Goal: Task Accomplishment & Management: Manage account settings

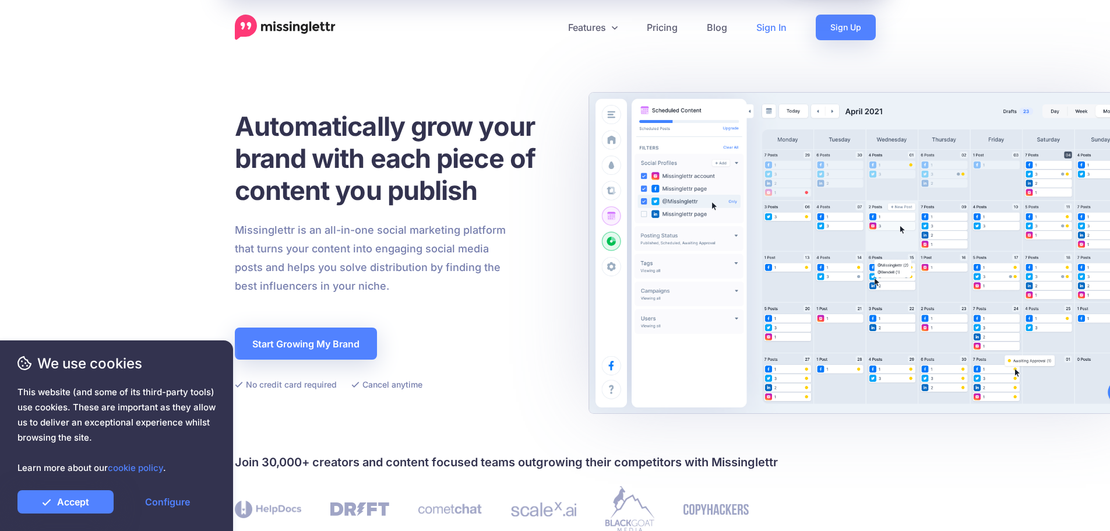
click at [764, 23] on link "Sign In" at bounding box center [770, 28] width 59 height 26
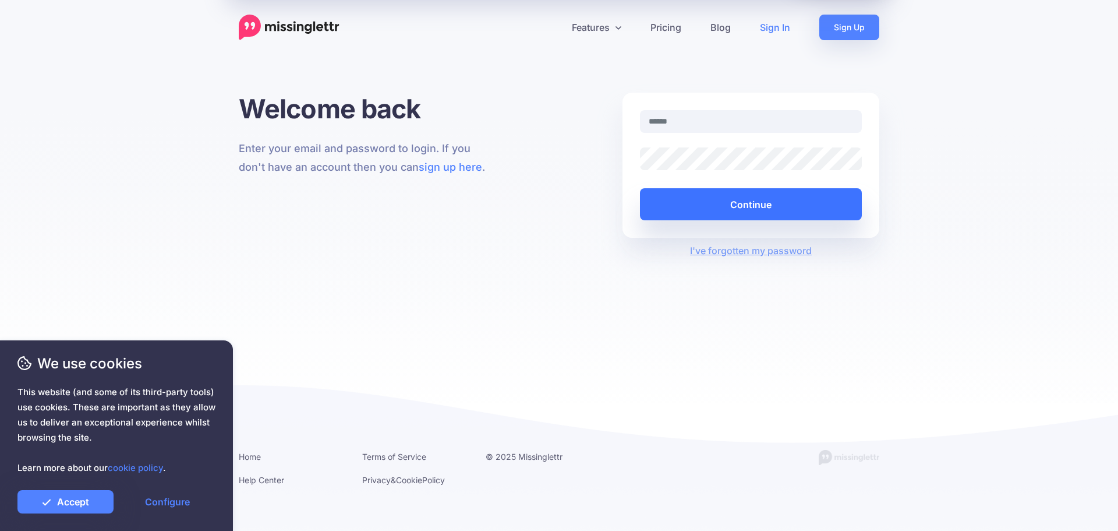
type input "**********"
click at [794, 193] on button "Continue" at bounding box center [751, 204] width 222 height 32
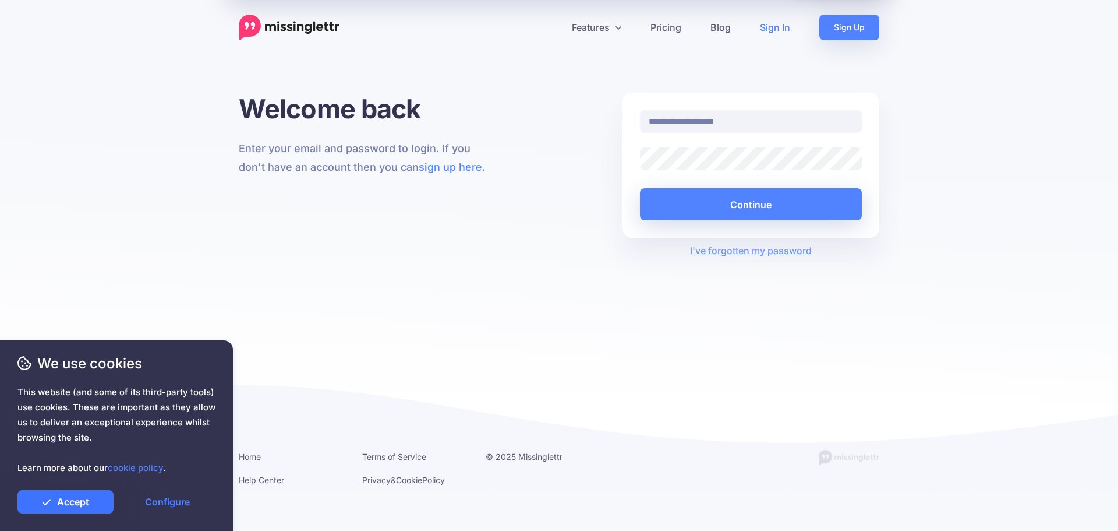
click at [97, 503] on link "Accept" at bounding box center [65, 501] width 96 height 23
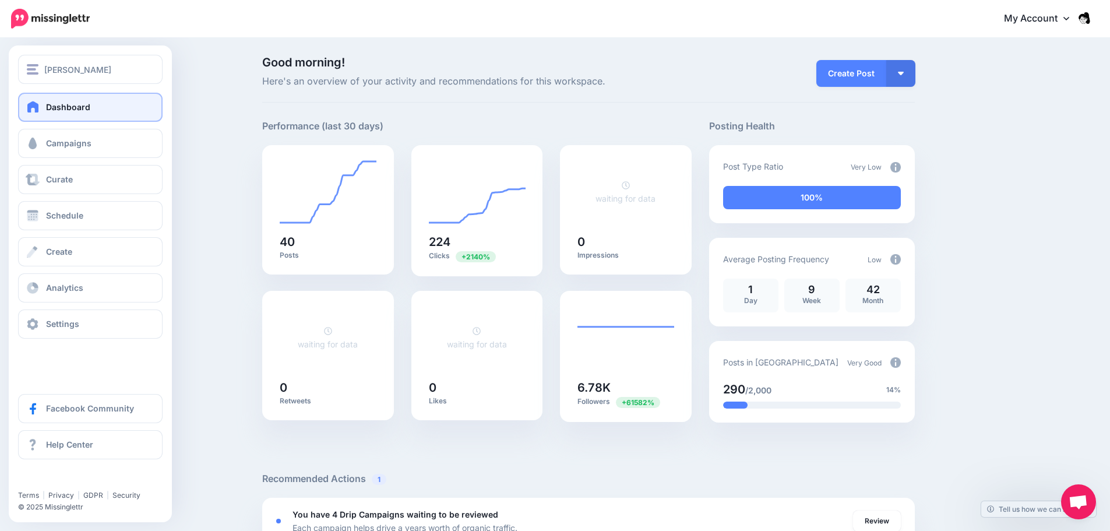
click at [79, 110] on span "Dashboard" at bounding box center [68, 107] width 44 height 10
click at [78, 151] on link "Campaigns" at bounding box center [90, 143] width 144 height 29
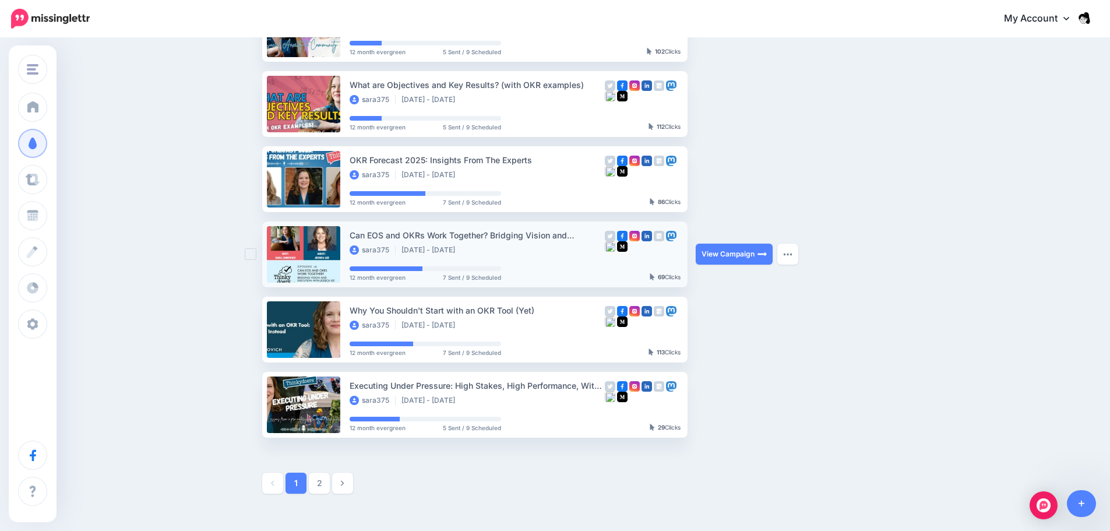
scroll to position [464, 0]
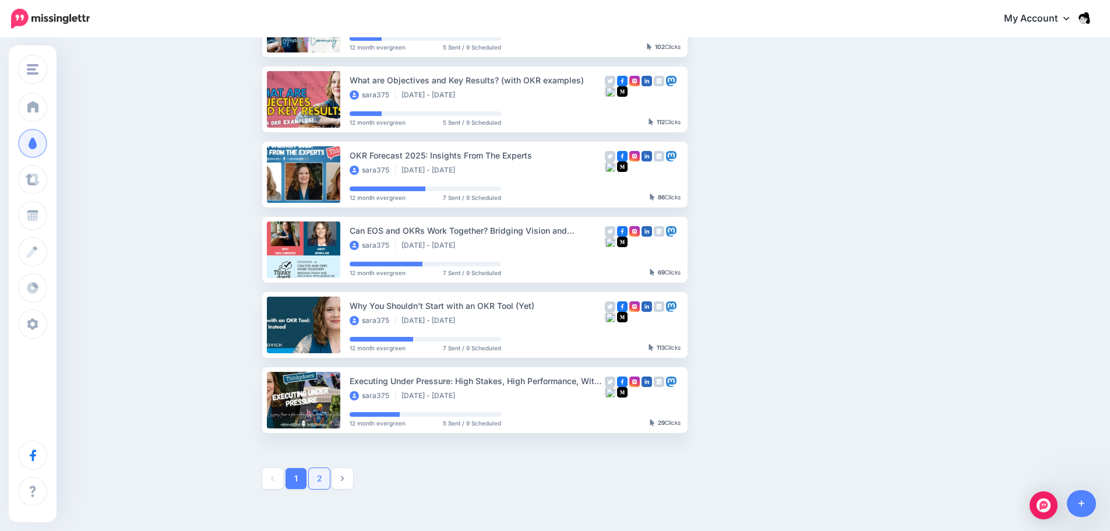
click at [326, 481] on link "2" at bounding box center [319, 478] width 21 height 21
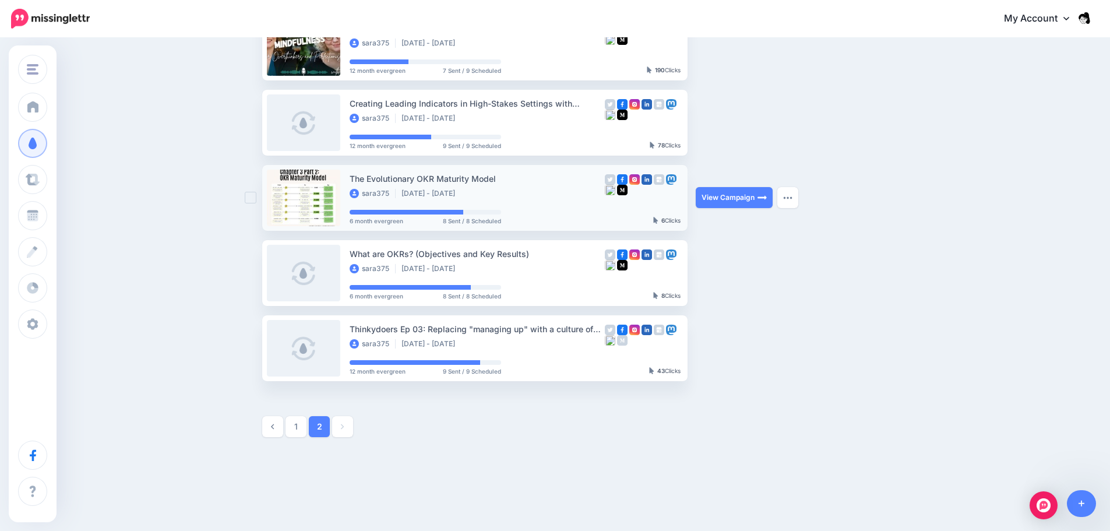
scroll to position [238, 0]
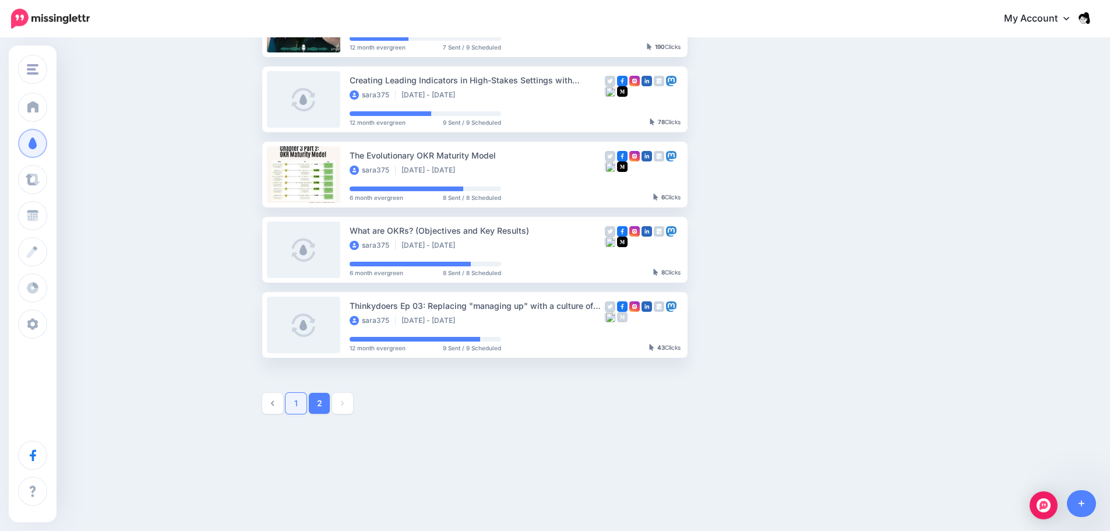
click at [302, 406] on link "1" at bounding box center [295, 403] width 21 height 21
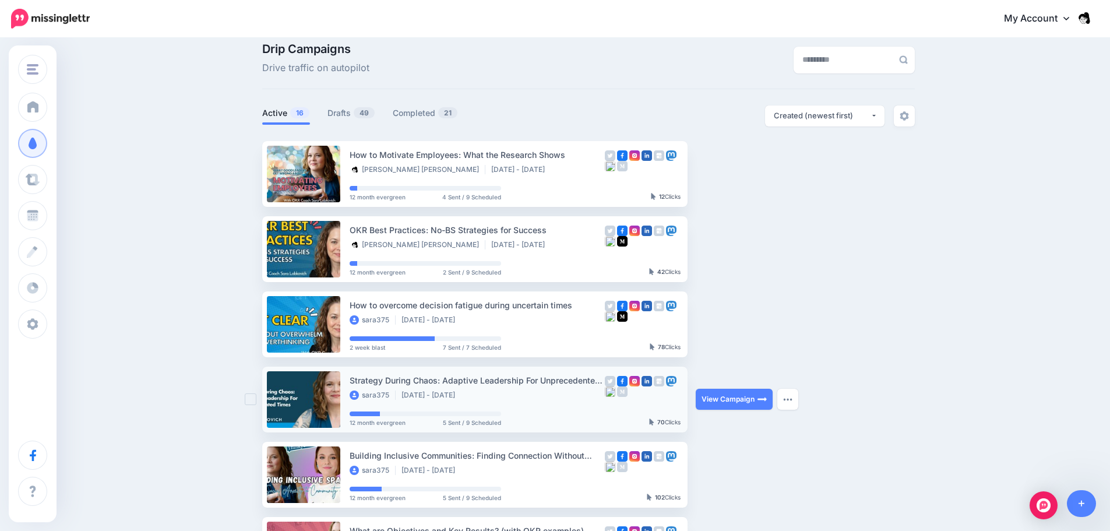
scroll to position [0, 0]
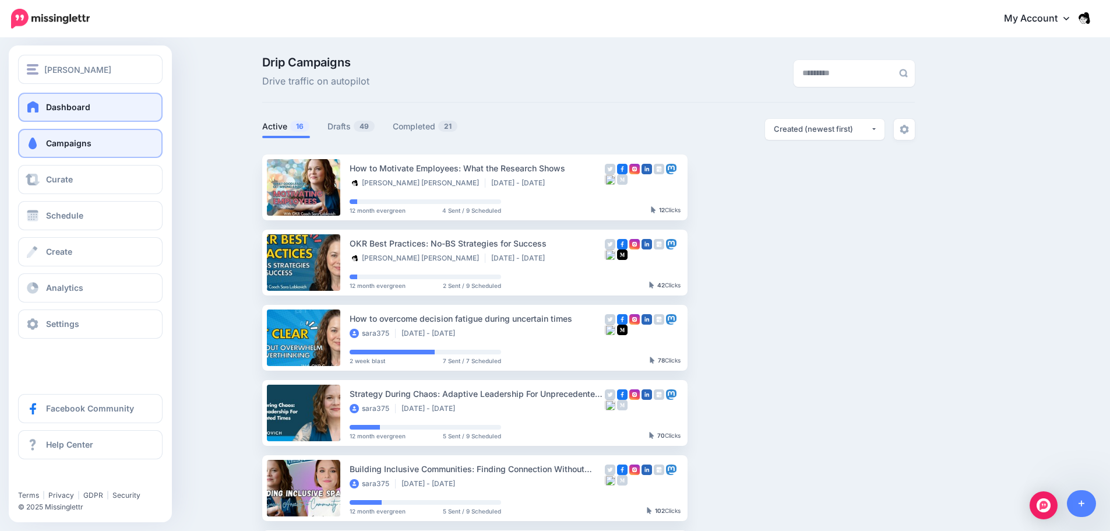
click at [51, 110] on span "Dashboard" at bounding box center [68, 107] width 44 height 10
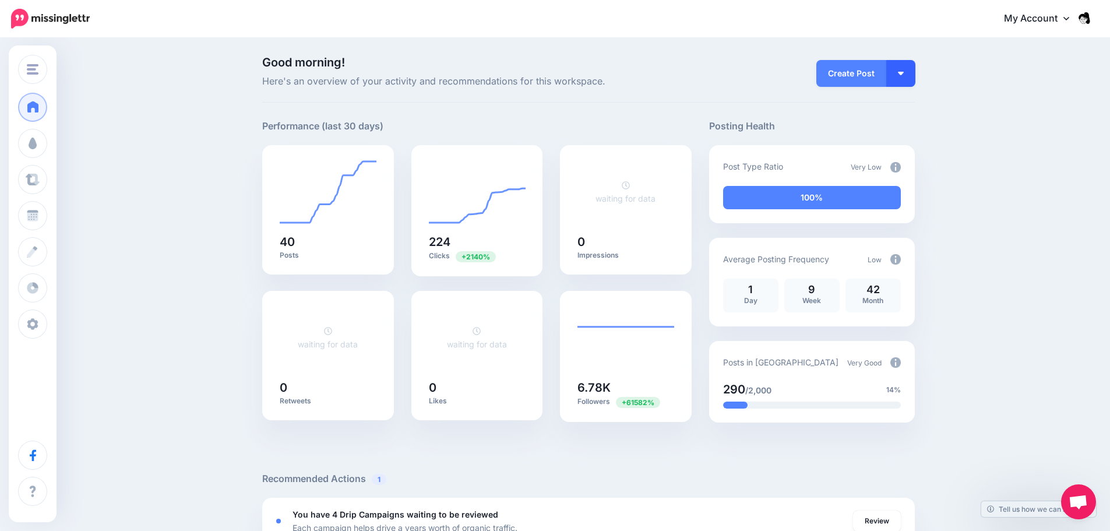
click at [898, 77] on button "button" at bounding box center [900, 73] width 29 height 27
click at [885, 132] on link "Create Campaign" at bounding box center [867, 131] width 84 height 23
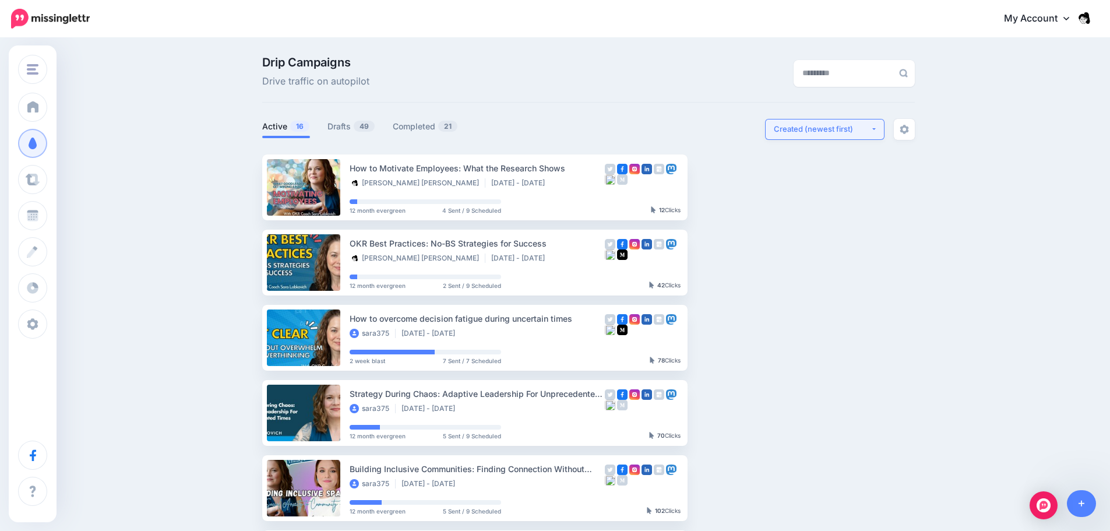
click at [880, 130] on button "Created (newest first)" at bounding box center [824, 129] width 119 height 21
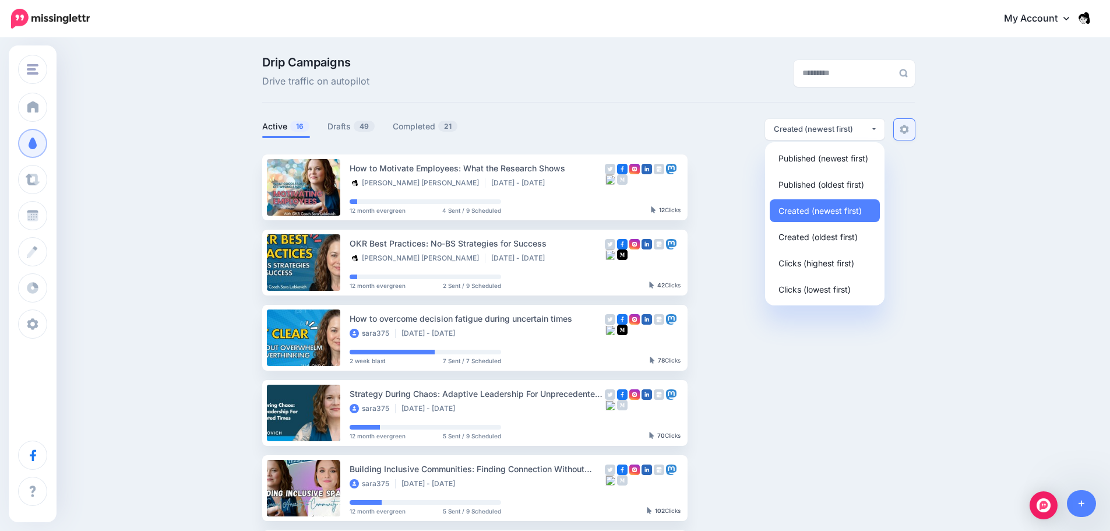
click at [914, 131] on link at bounding box center [903, 129] width 21 height 21
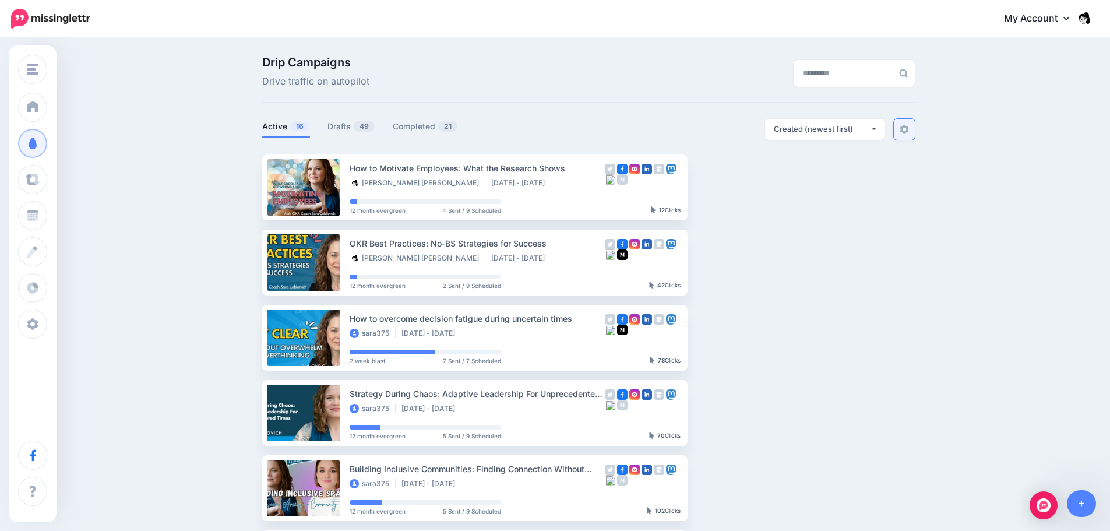
click at [914, 131] on link at bounding box center [903, 129] width 21 height 21
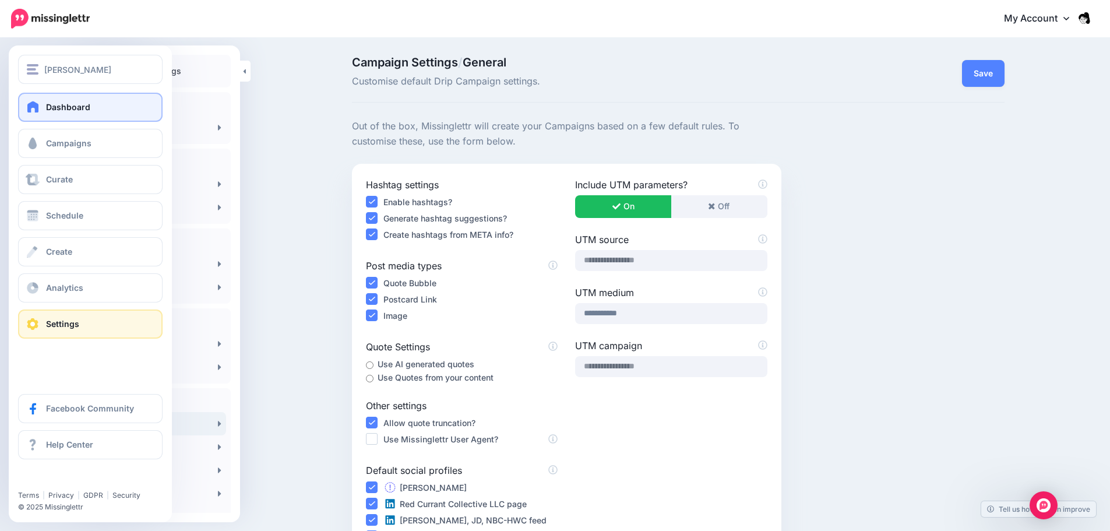
click at [43, 116] on link "Dashboard" at bounding box center [90, 107] width 144 height 29
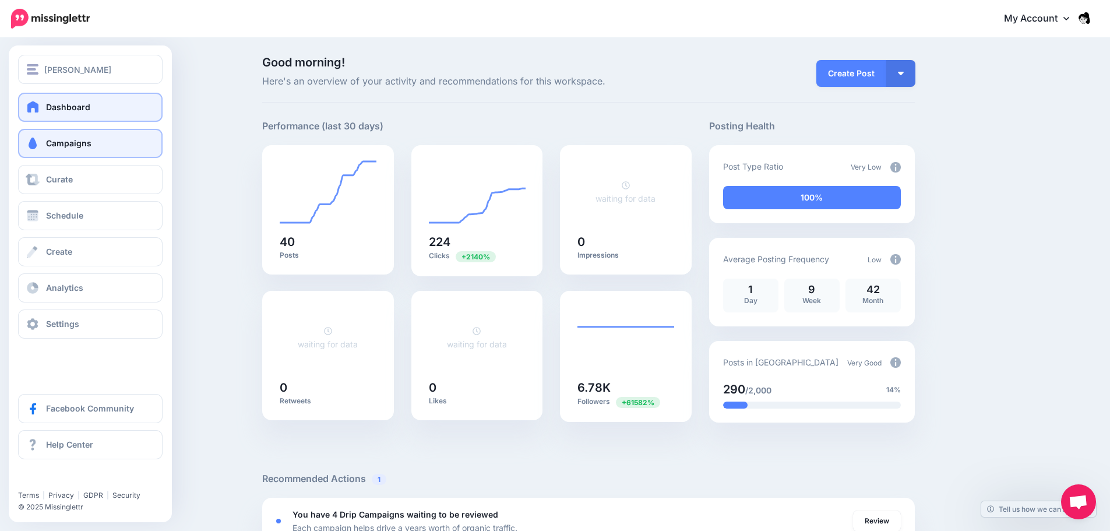
click at [97, 149] on link "Campaigns" at bounding box center [90, 143] width 144 height 29
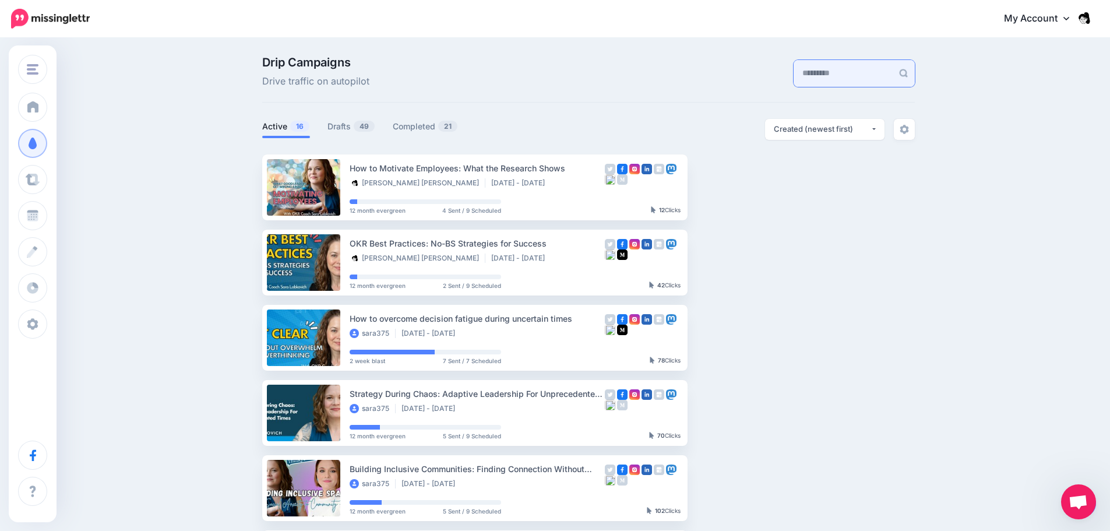
click at [834, 75] on input "text" at bounding box center [842, 73] width 99 height 27
paste input "**********"
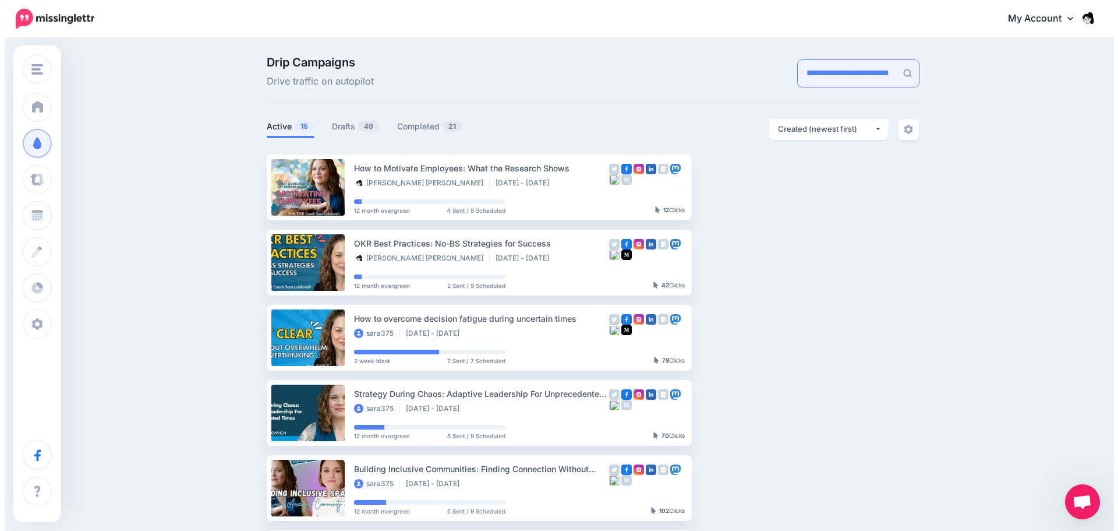
scroll to position [0, 73]
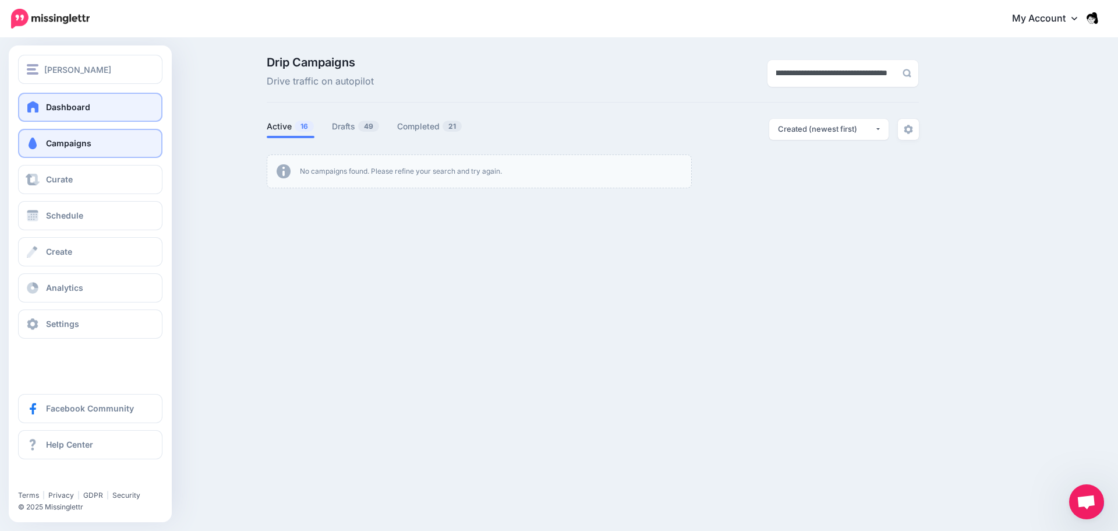
type input "**********"
click at [46, 105] on span "Dashboard" at bounding box center [68, 107] width 44 height 10
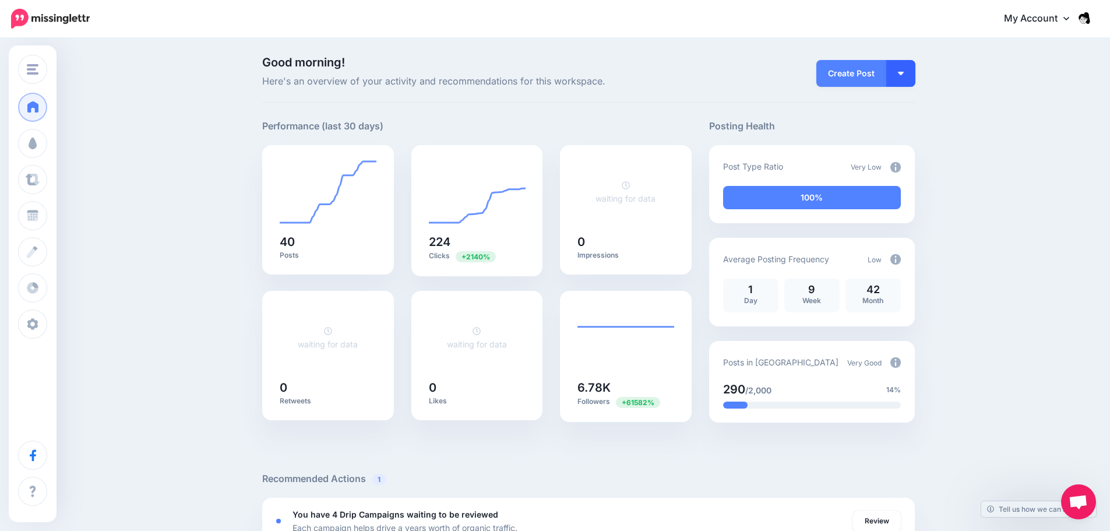
click at [903, 72] on img "button" at bounding box center [901, 73] width 6 height 3
click at [895, 129] on link "Create Campaign" at bounding box center [867, 131] width 84 height 23
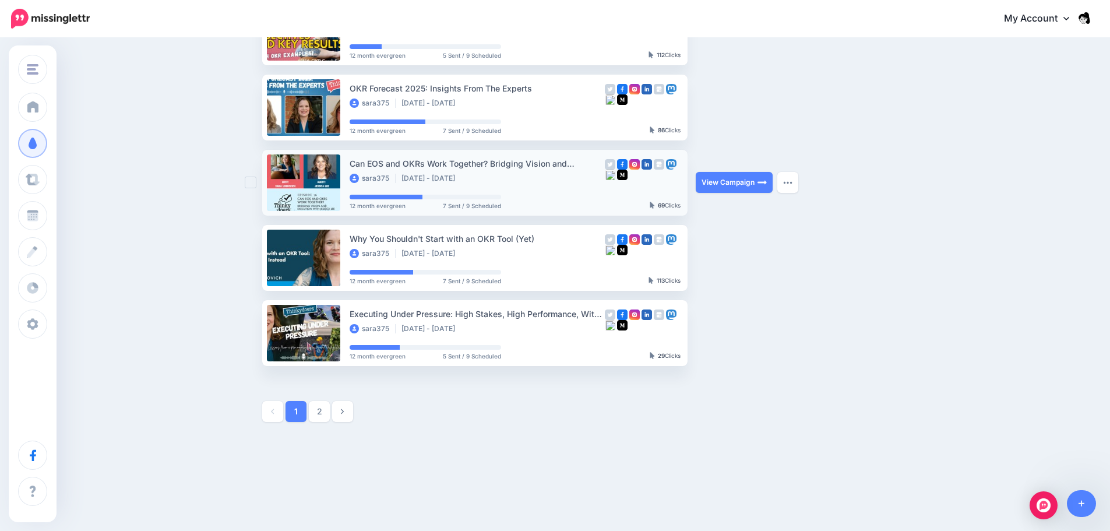
scroll to position [539, 0]
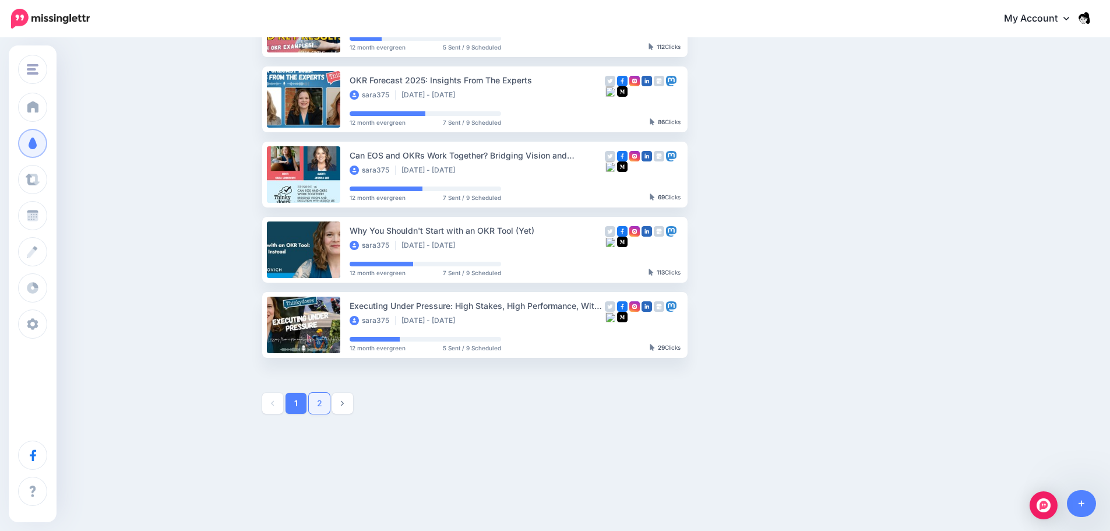
click at [330, 408] on link "2" at bounding box center [319, 403] width 21 height 21
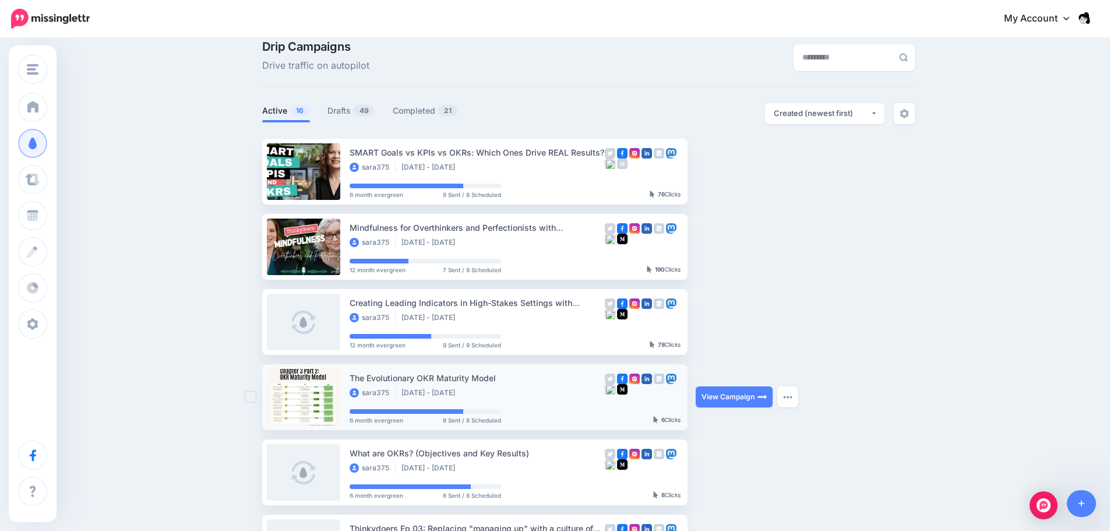
scroll to position [0, 0]
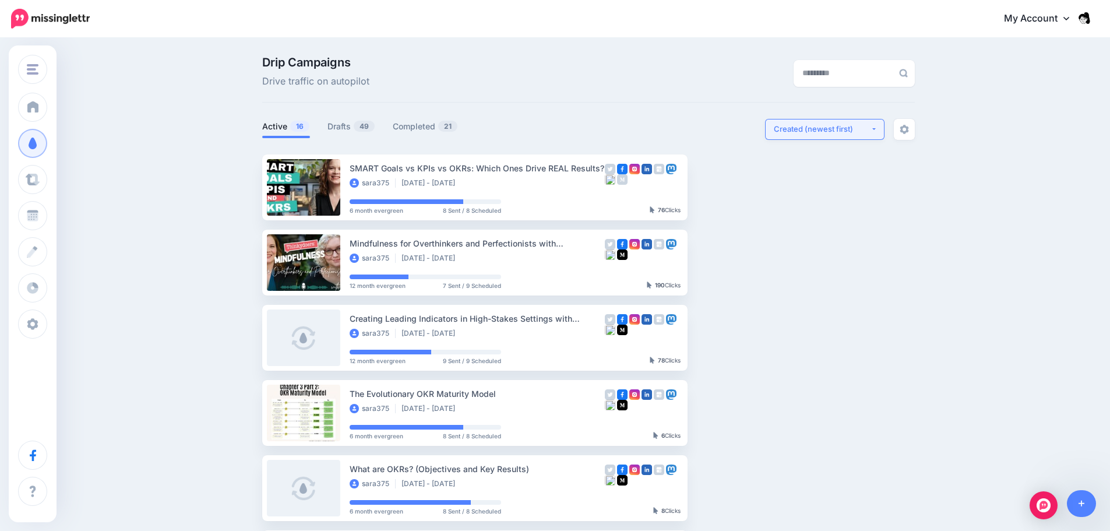
click at [850, 139] on button "Created (newest first)" at bounding box center [824, 129] width 119 height 21
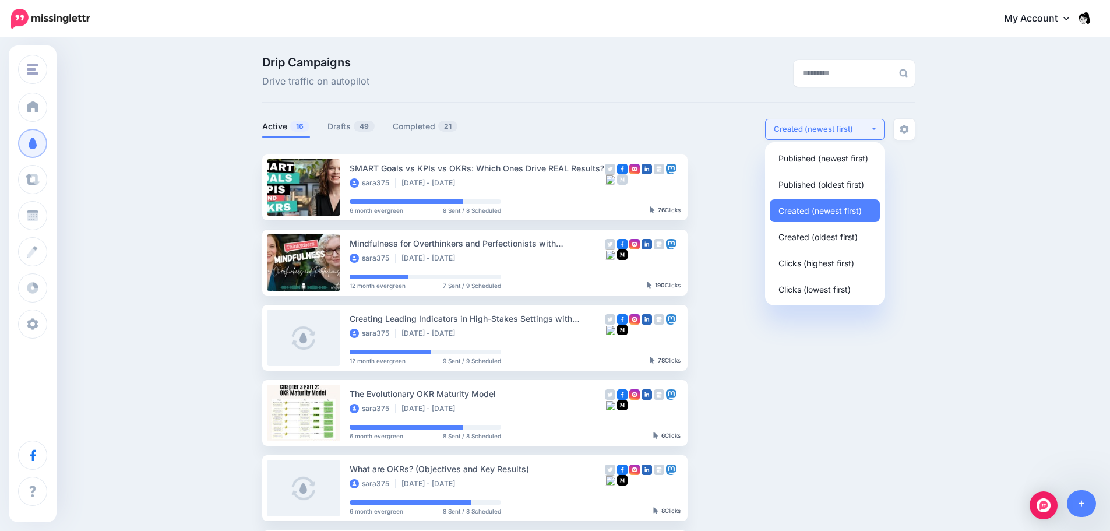
click at [850, 139] on button "Created (newest first)" at bounding box center [824, 129] width 119 height 21
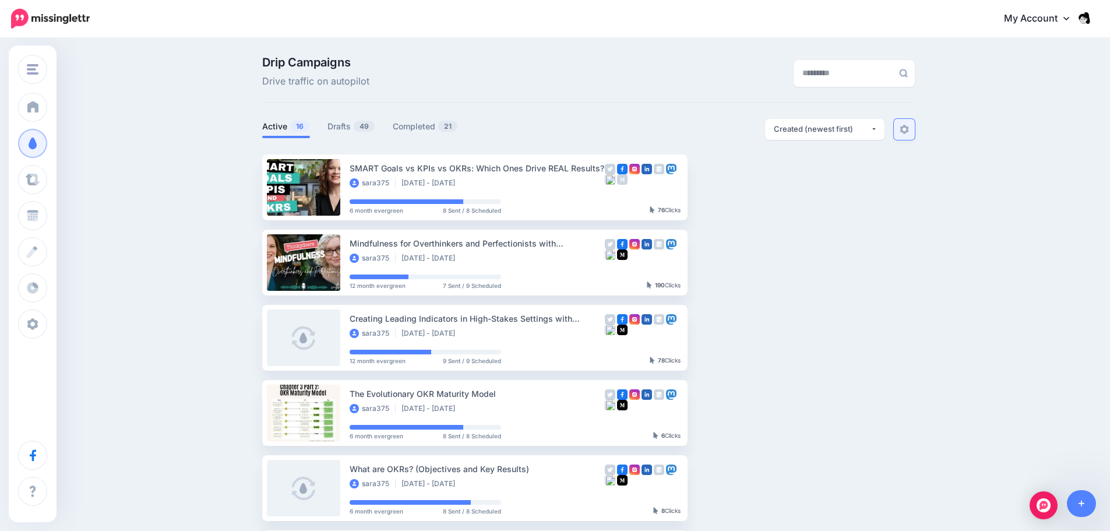
click at [901, 122] on link at bounding box center [903, 129] width 21 height 21
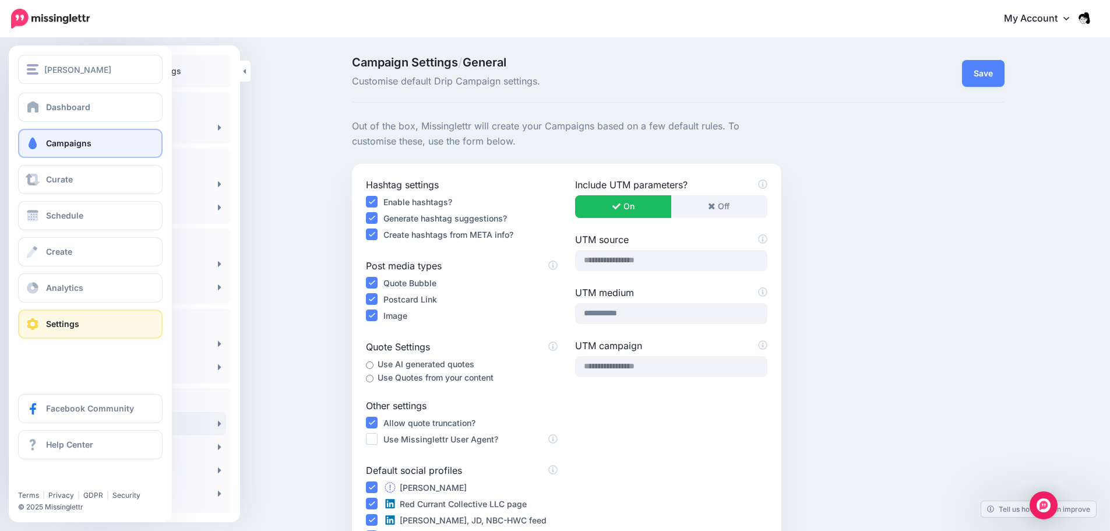
click at [50, 131] on link "Campaigns" at bounding box center [90, 143] width 144 height 29
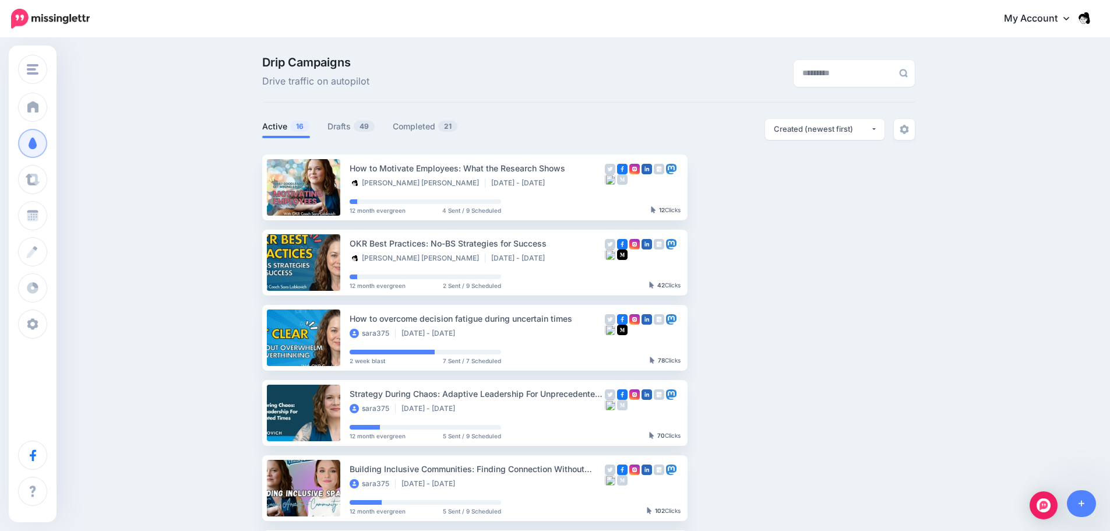
click at [805, 185] on ul "How to Motivate Employees: What the Research Shows Ellie Dela Rosa Aug 10 2025 …" at bounding box center [588, 525] width 652 height 742
click at [792, 187] on img "button" at bounding box center [787, 186] width 9 height 3
click at [973, 213] on div "Drip Campaigns Drive traffic on autopilot Active 16 49 21" at bounding box center [555, 509] width 1110 height 940
click at [1073, 508] on link at bounding box center [1081, 503] width 30 height 27
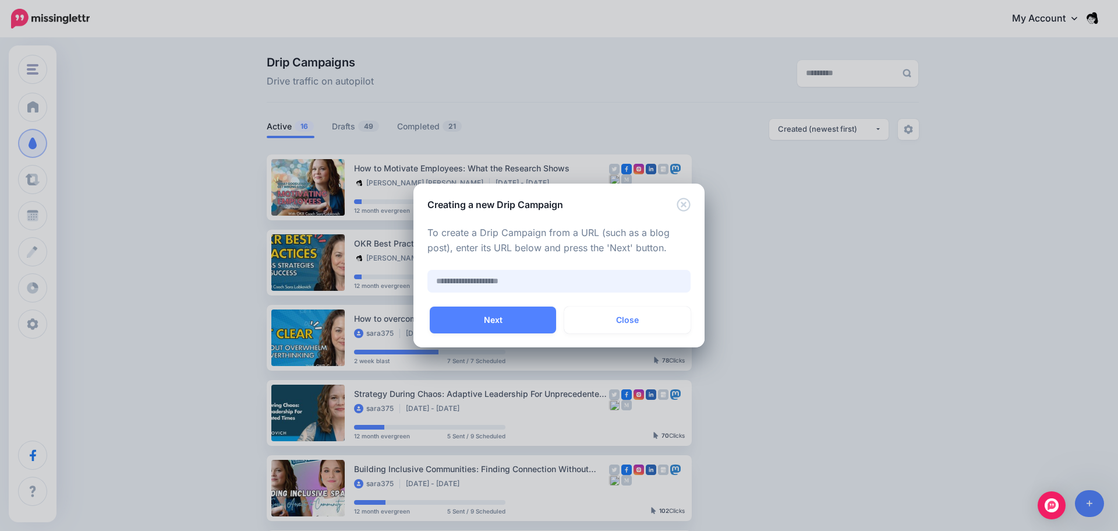
click at [601, 291] on input "text" at bounding box center [559, 281] width 263 height 23
paste input "**********"
type input "**********"
click at [499, 324] on button "Next" at bounding box center [493, 319] width 126 height 27
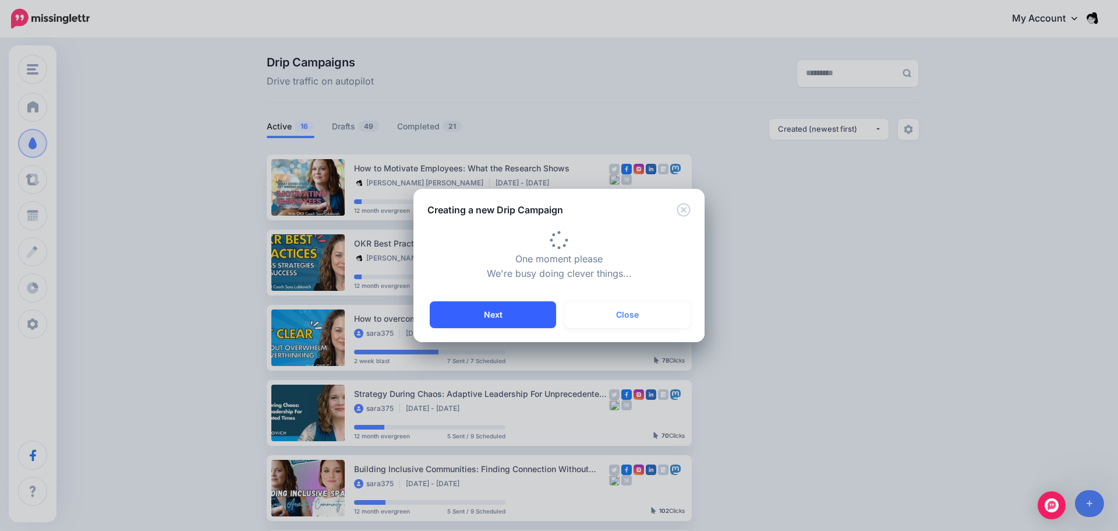
type input "**********"
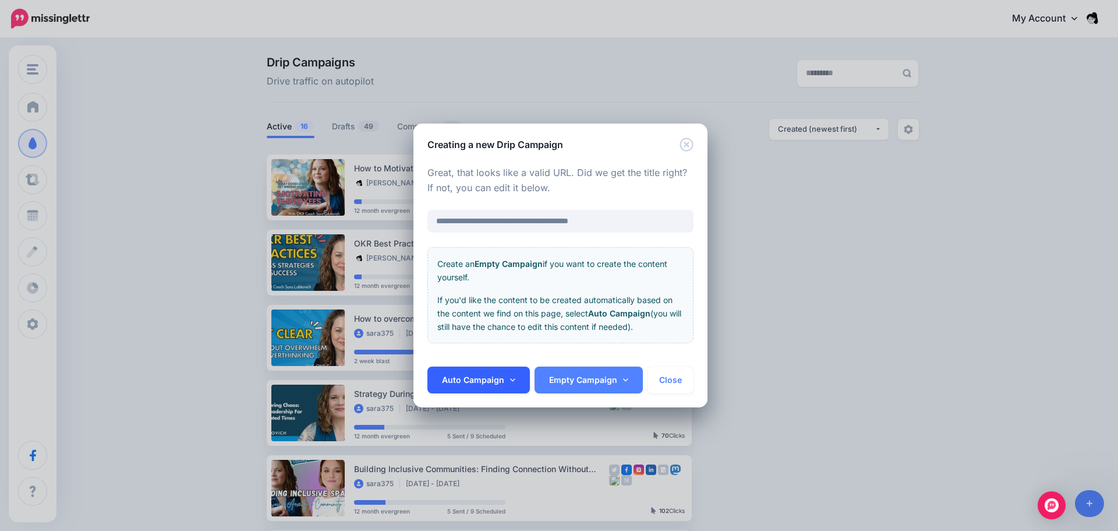
click at [507, 376] on link "Auto Campaign" at bounding box center [479, 379] width 103 height 27
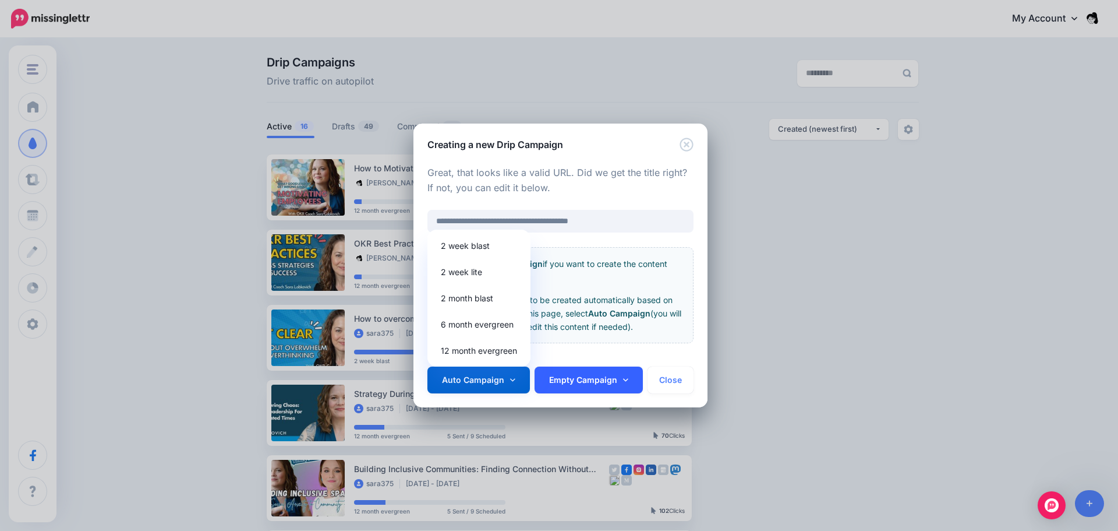
click at [623, 379] on icon at bounding box center [625, 380] width 5 height 8
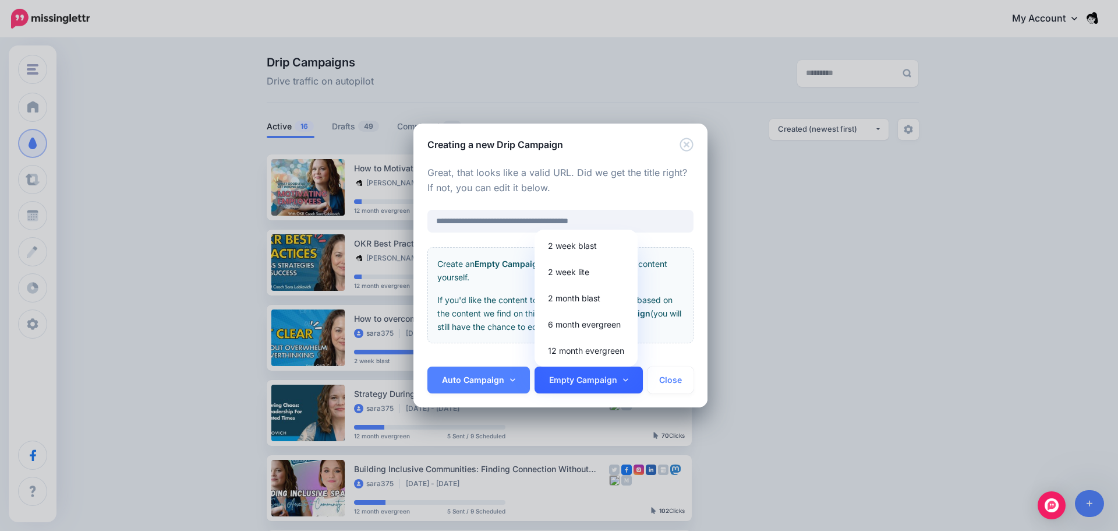
click at [623, 379] on icon at bounding box center [625, 380] width 5 height 8
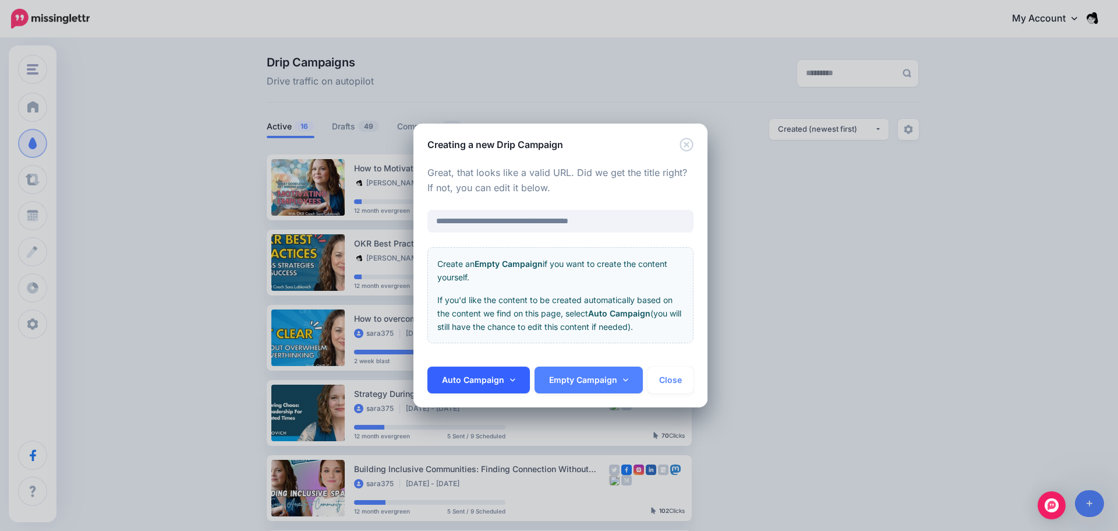
click at [501, 384] on link "Auto Campaign" at bounding box center [479, 379] width 103 height 27
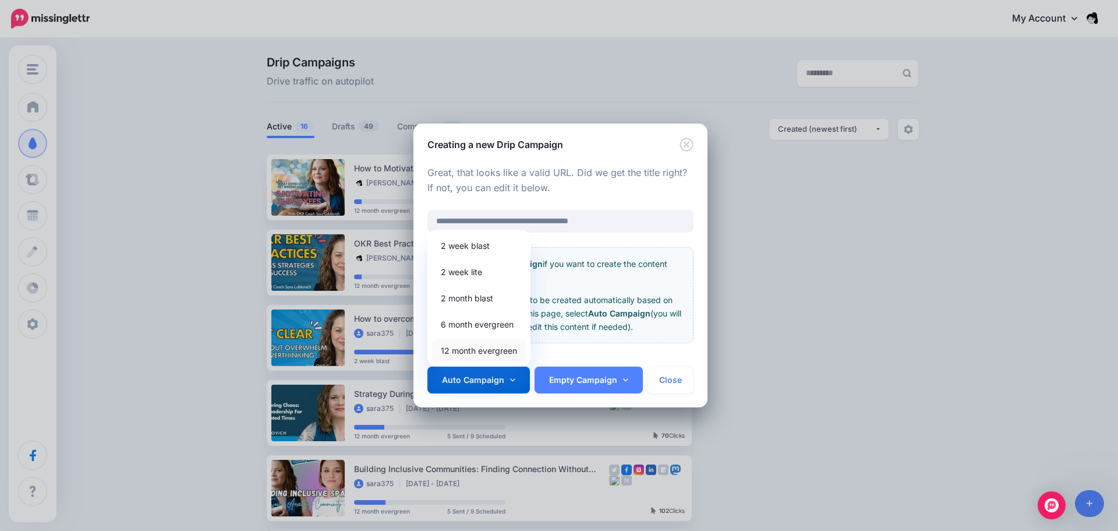
click at [477, 352] on link "12 month evergreen" at bounding box center [479, 350] width 94 height 23
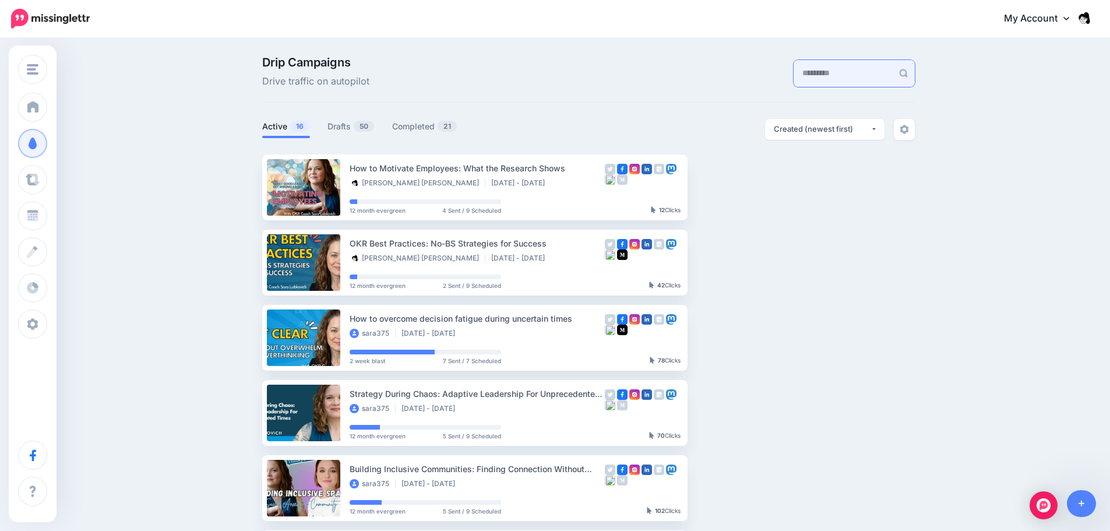
click at [793, 79] on input "text" at bounding box center [842, 73] width 99 height 27
paste input "**********"
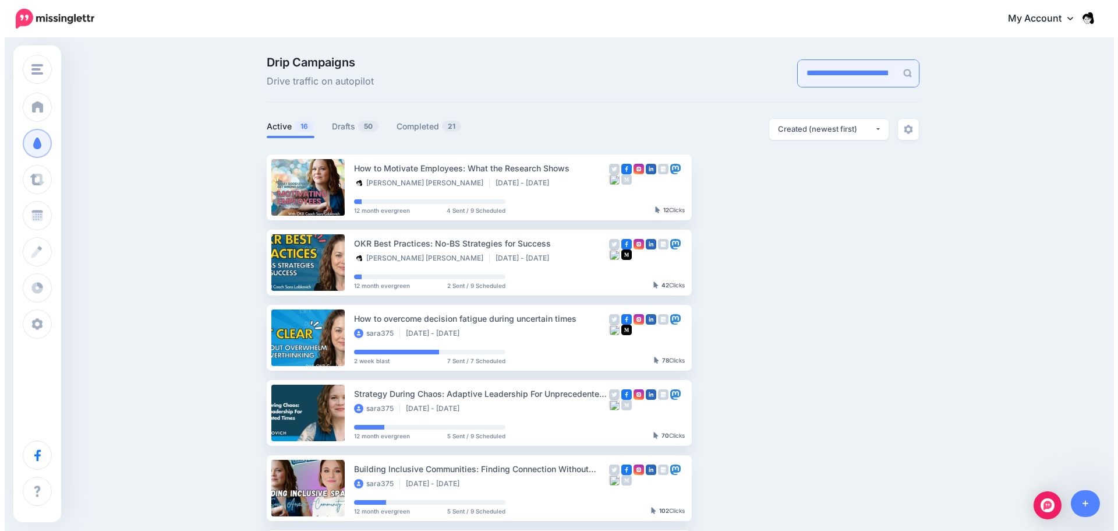
scroll to position [0, 94]
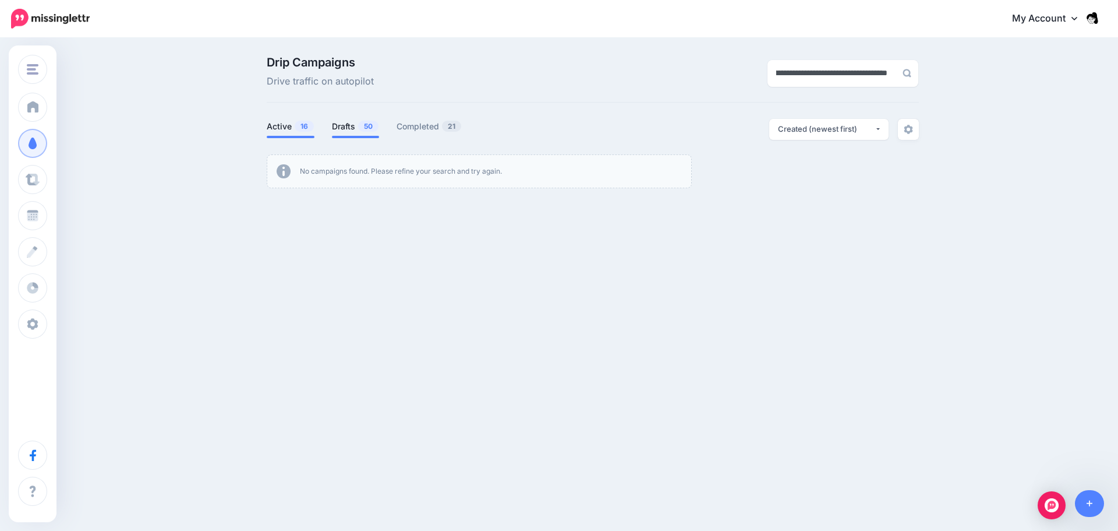
type input "**********"
click at [352, 126] on link "Drafts 50" at bounding box center [355, 126] width 47 height 14
click at [298, 128] on span "16" at bounding box center [304, 126] width 19 height 11
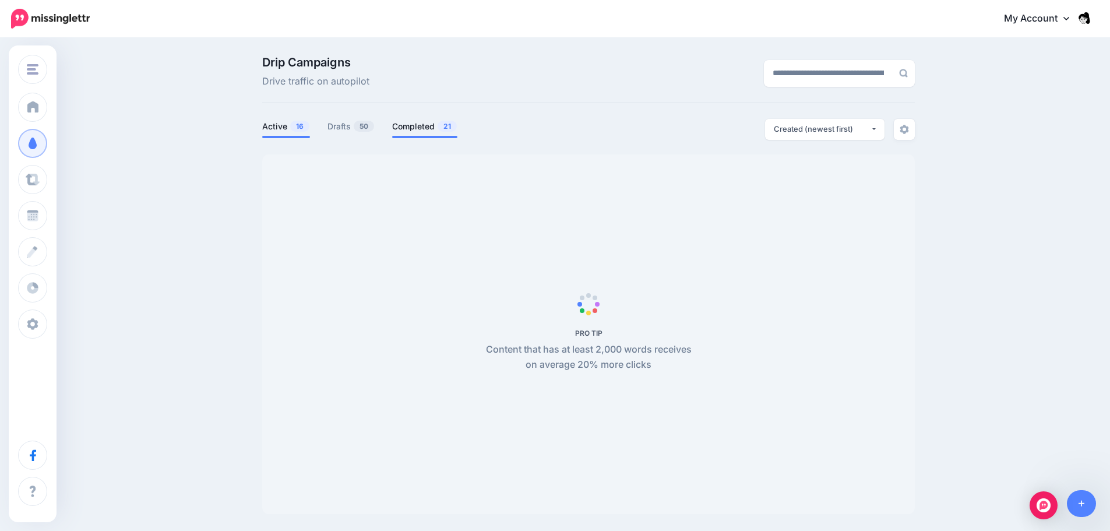
click at [440, 136] on span at bounding box center [424, 137] width 65 height 2
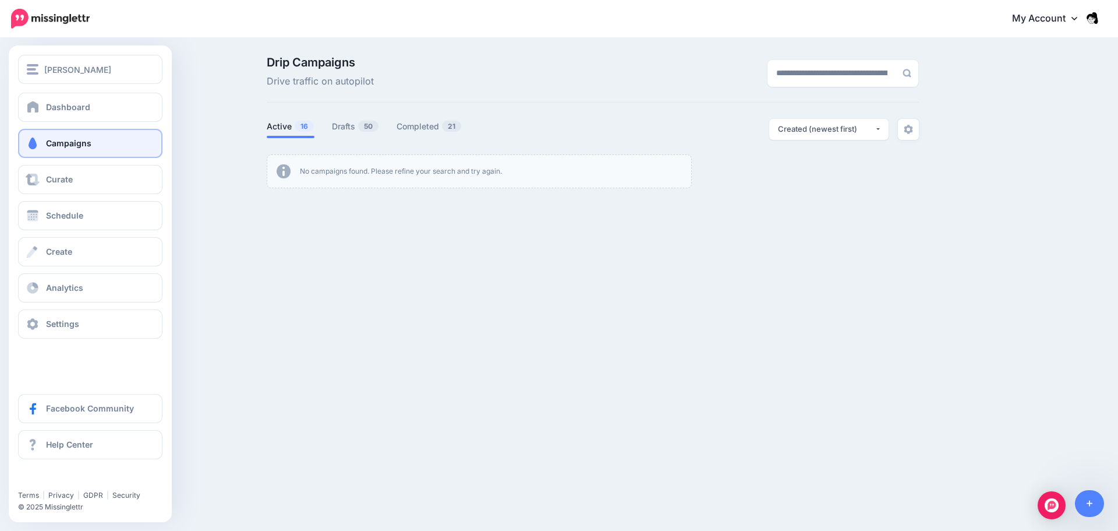
click at [42, 139] on link "Campaigns" at bounding box center [90, 143] width 144 height 29
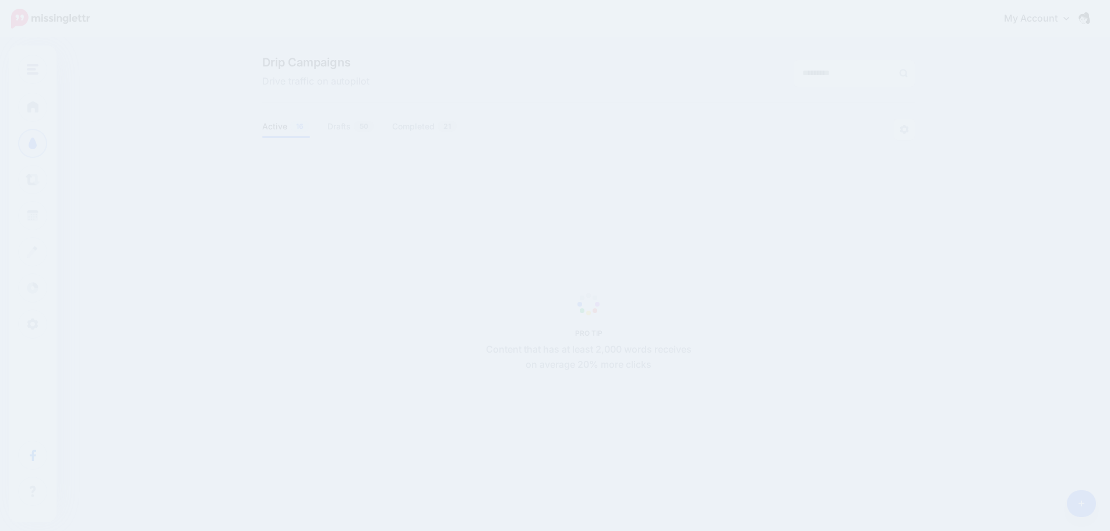
click at [301, 126] on span "16" at bounding box center [299, 126] width 19 height 11
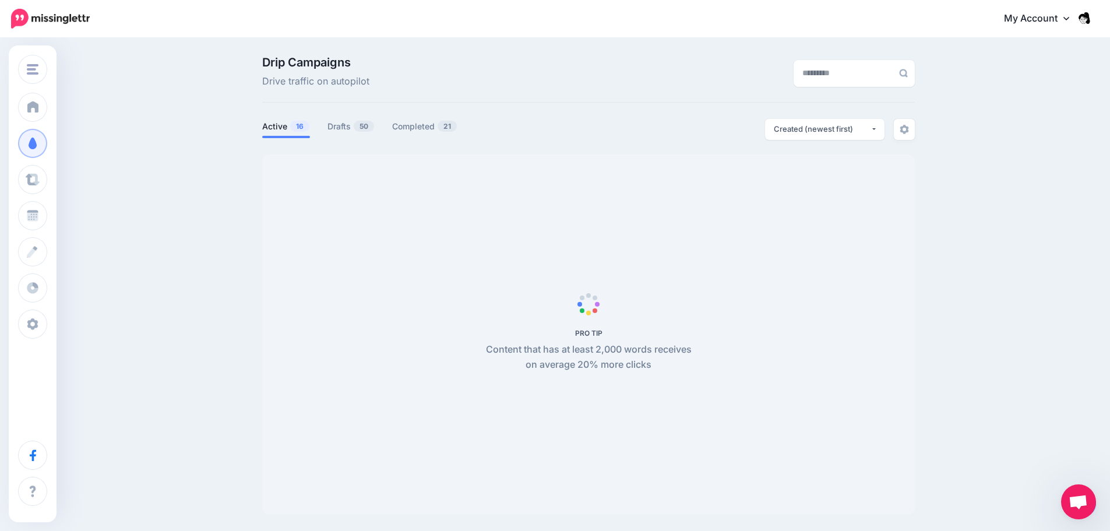
click at [358, 118] on div "Drip Campaigns Drive traffic on autopilot Active 16 50" at bounding box center [588, 284] width 670 height 457
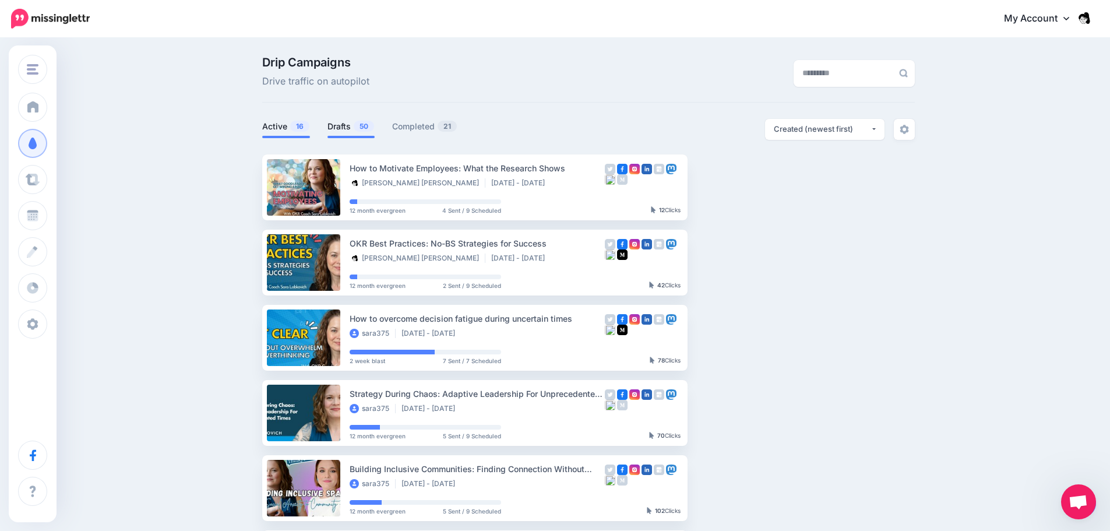
click at [363, 128] on span "50" at bounding box center [364, 126] width 20 height 11
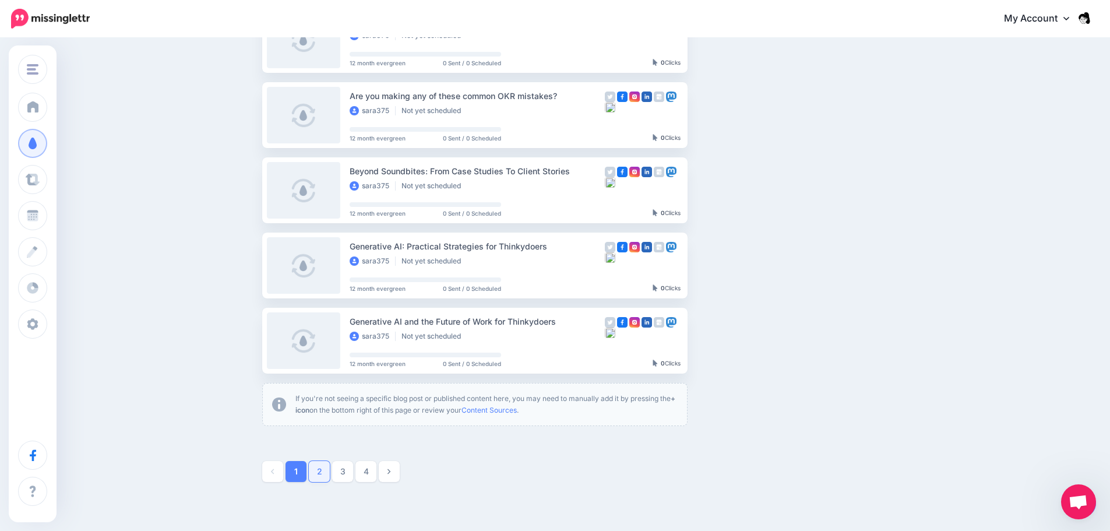
click at [330, 469] on link "2" at bounding box center [319, 471] width 21 height 21
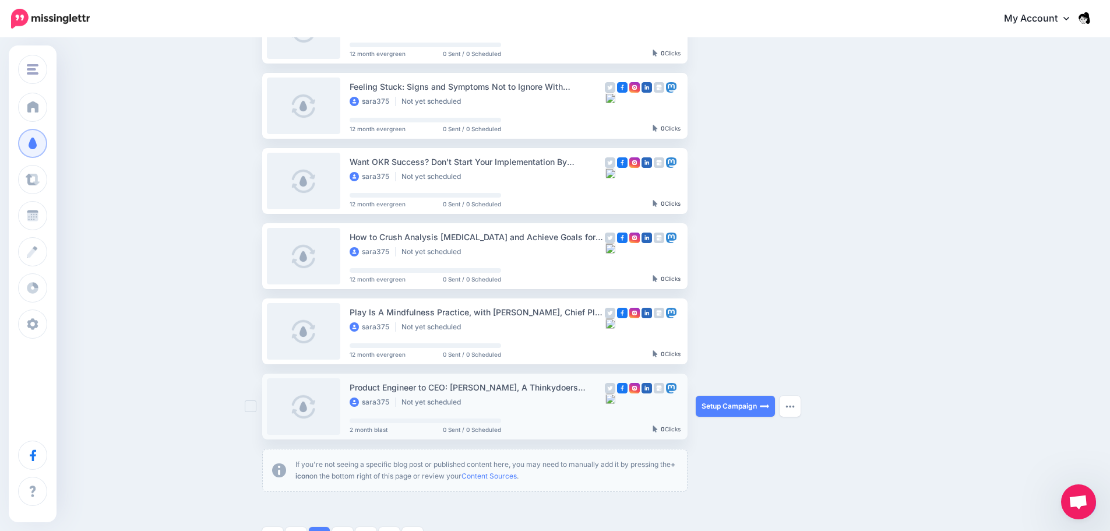
scroll to position [450, 0]
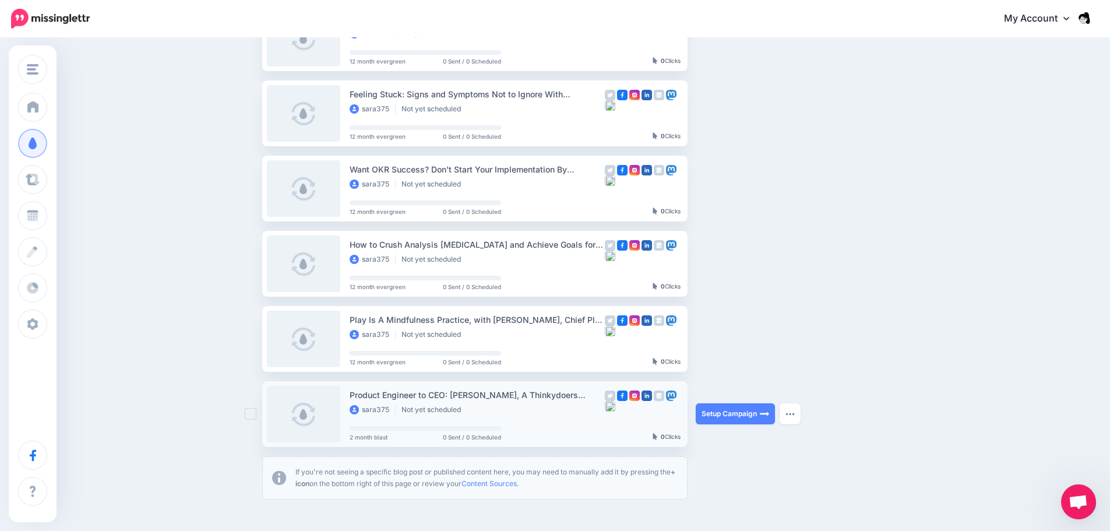
click at [306, 423] on link at bounding box center [303, 414] width 73 height 56
click at [312, 407] on link at bounding box center [303, 414] width 73 height 56
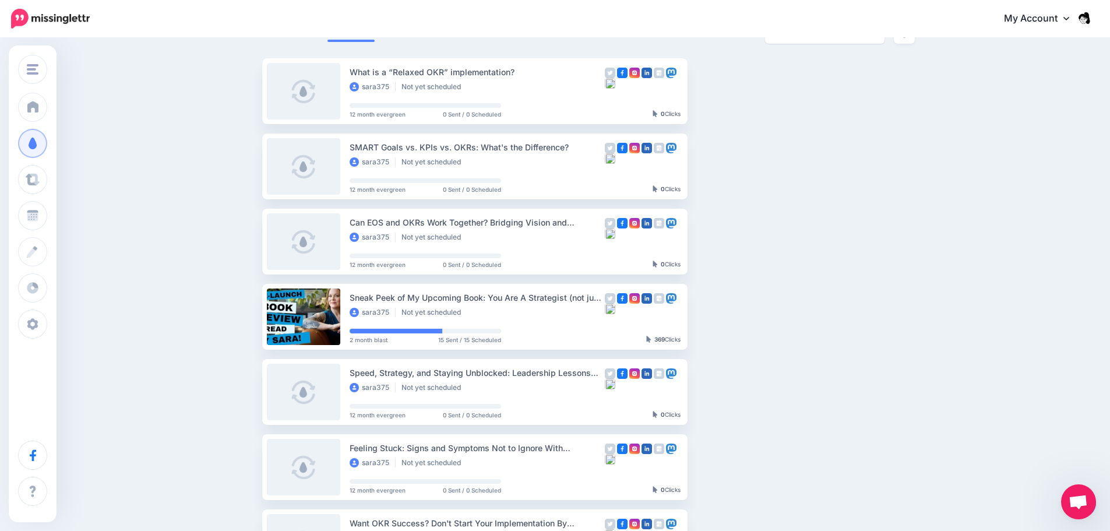
scroll to position [591, 0]
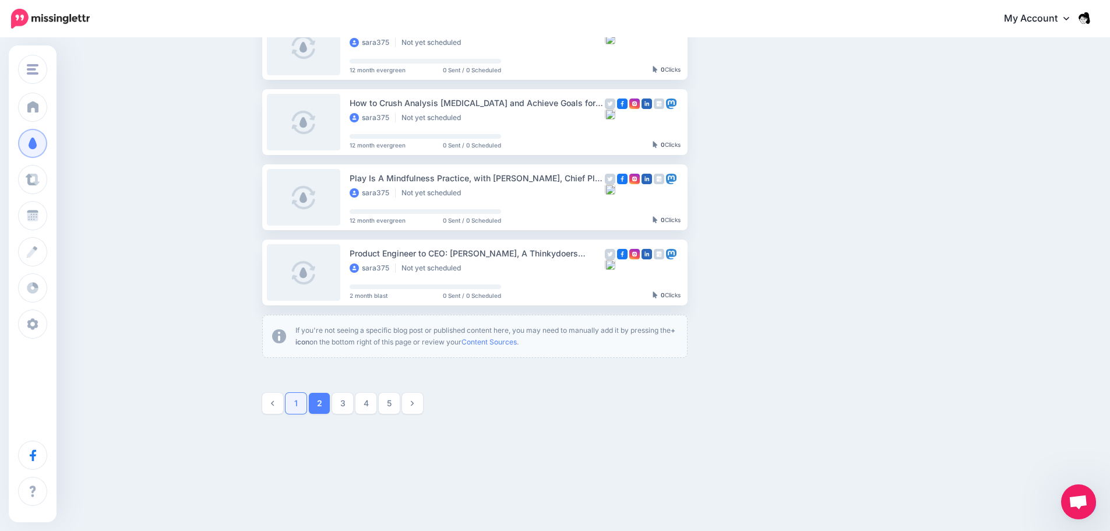
click at [299, 407] on link "1" at bounding box center [295, 403] width 21 height 21
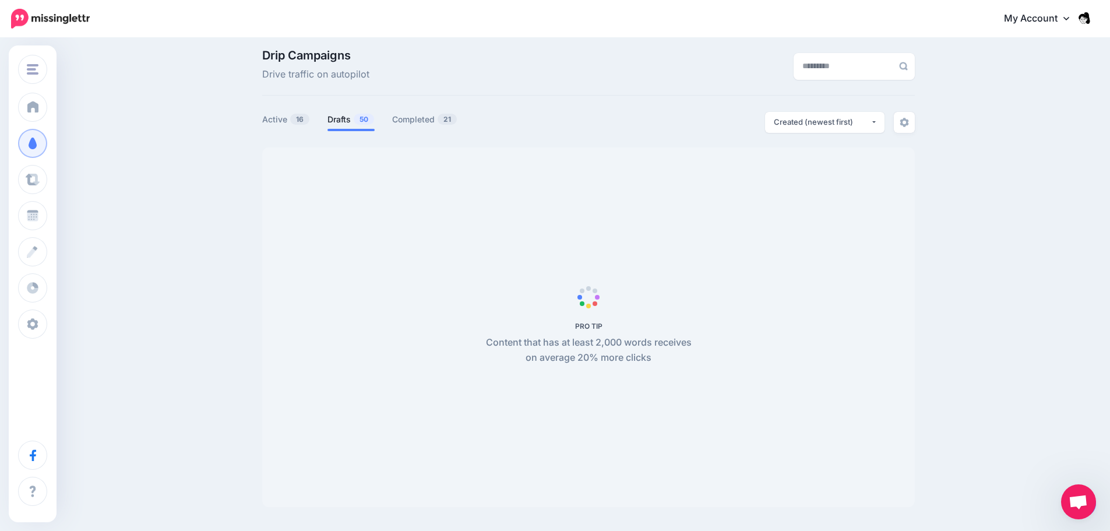
scroll to position [0, 0]
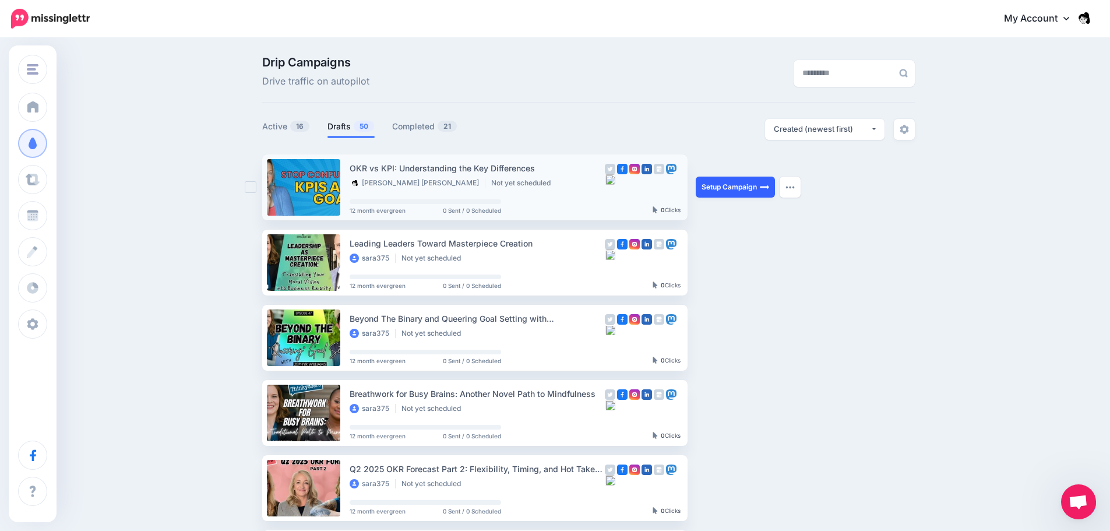
click at [730, 193] on link "Setup Campaign" at bounding box center [734, 186] width 79 height 21
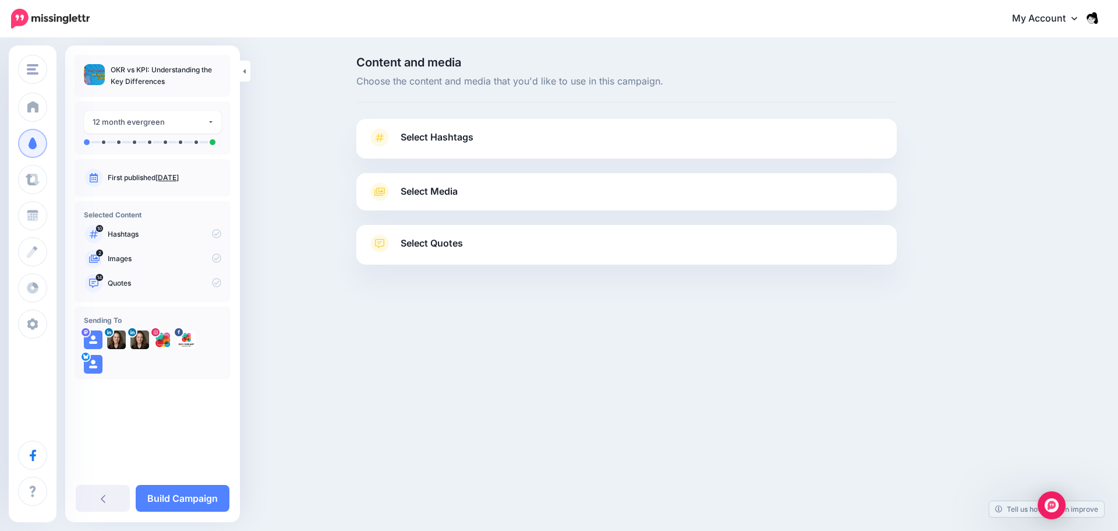
click at [644, 140] on link "Select Hashtags" at bounding box center [626, 143] width 517 height 30
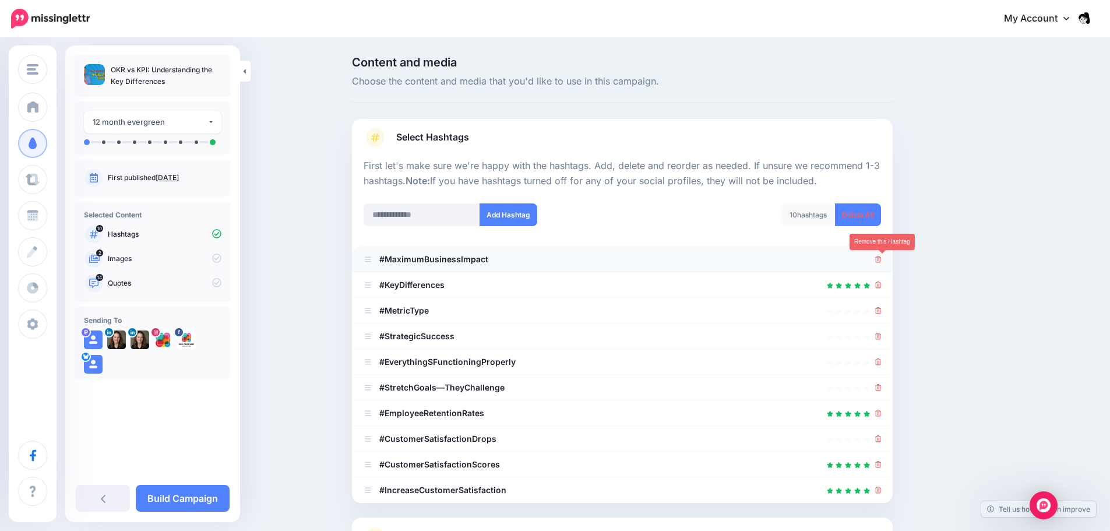
click at [881, 259] on icon at bounding box center [878, 259] width 6 height 7
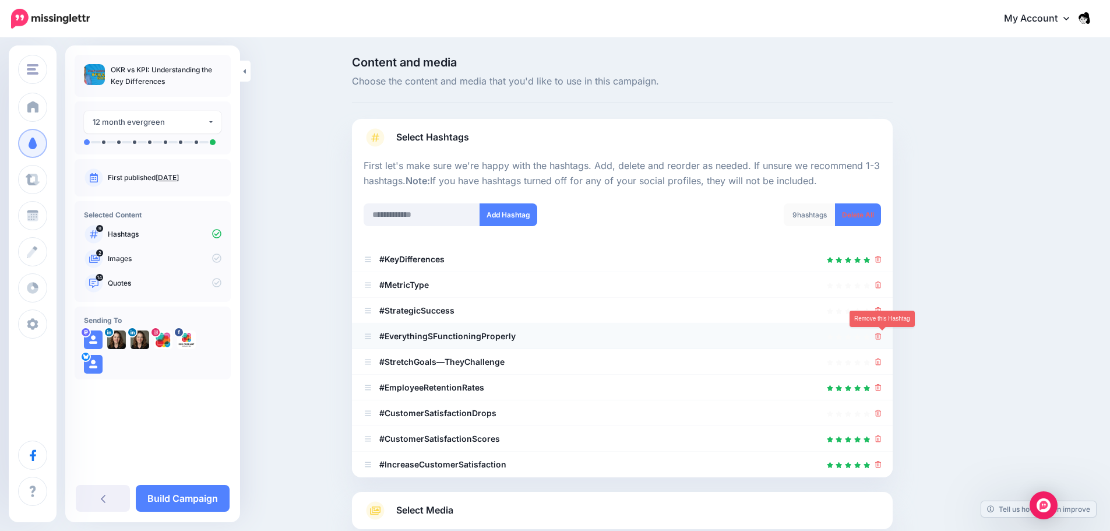
click at [881, 337] on icon at bounding box center [878, 336] width 6 height 7
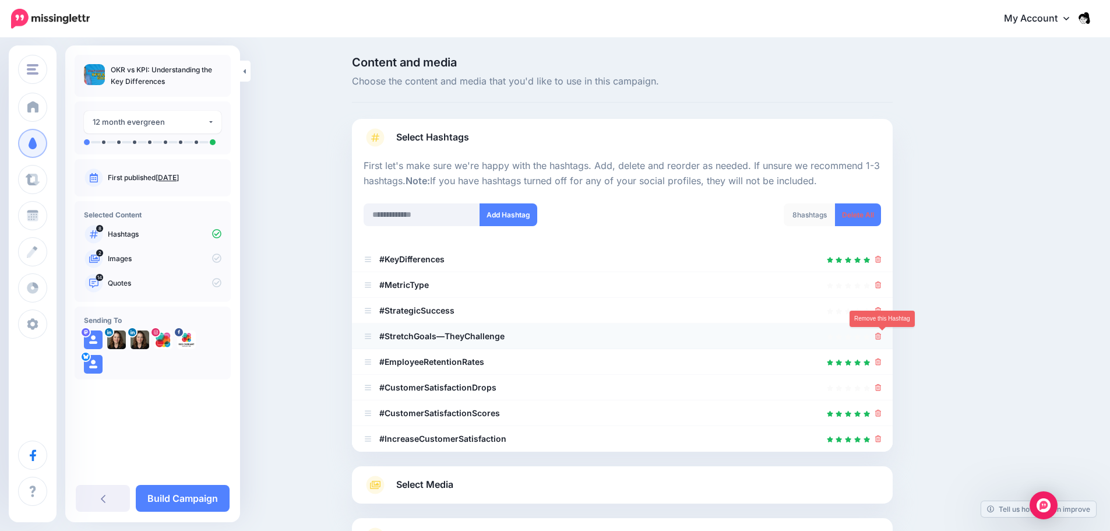
click at [879, 338] on icon at bounding box center [878, 336] width 6 height 7
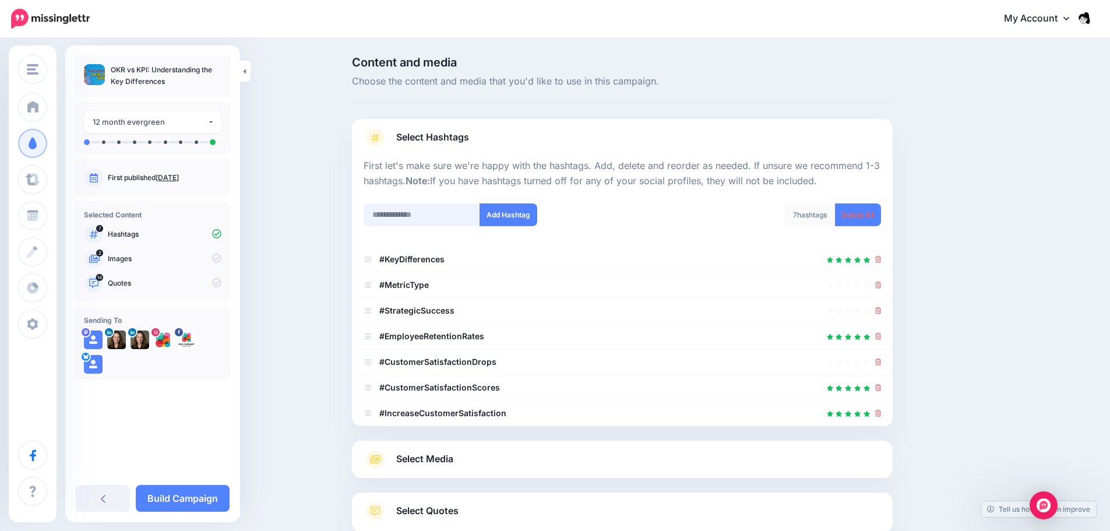
click at [408, 213] on input "text" at bounding box center [421, 214] width 116 height 23
type input "*"
type input "**********"
click at [506, 213] on button "Add Hashtag" at bounding box center [508, 214] width 58 height 23
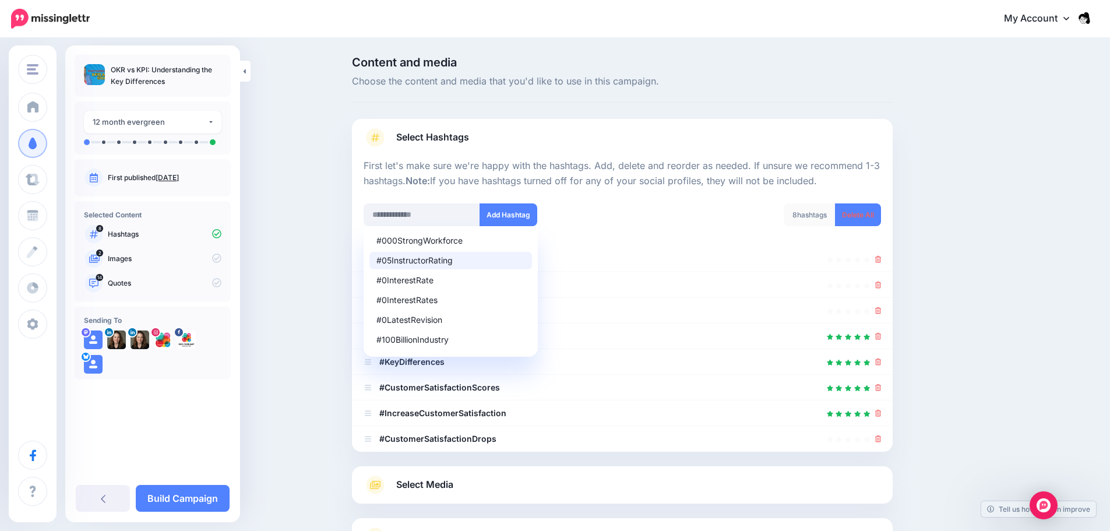
click at [690, 216] on div "8 hashtags Delete All" at bounding box center [755, 221] width 267 height 37
click at [769, 460] on div at bounding box center [622, 458] width 541 height 15
click at [613, 221] on div "#000StrongWorkforce #05InstructorRating #0InterestRate #0InterestRates #0Latest…" at bounding box center [488, 214] width 250 height 23
click at [386, 203] on input "text" at bounding box center [421, 214] width 116 height 23
click at [387, 209] on input "text" at bounding box center [421, 214] width 116 height 23
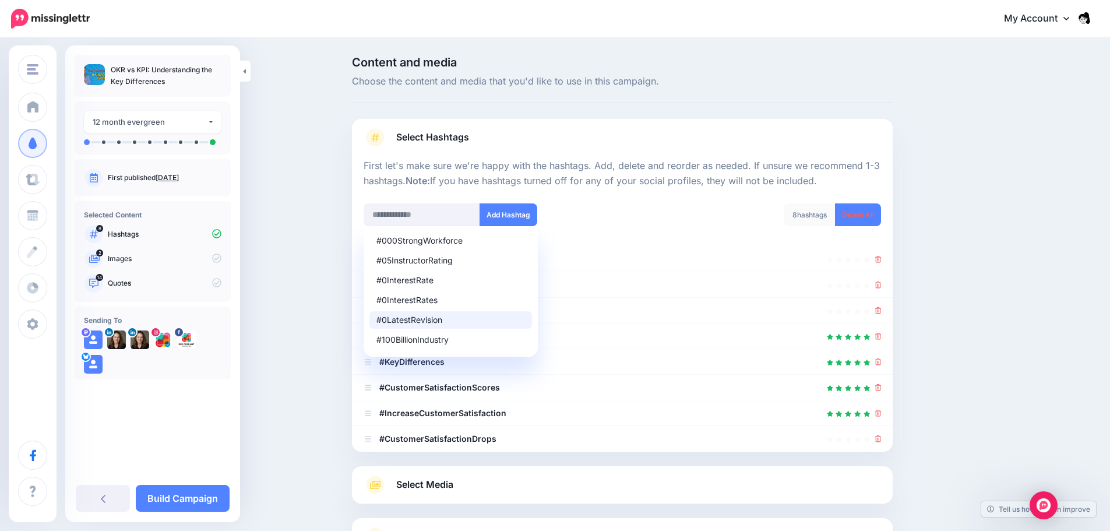
click at [669, 233] on div "8 hashtags Delete All" at bounding box center [755, 221] width 267 height 37
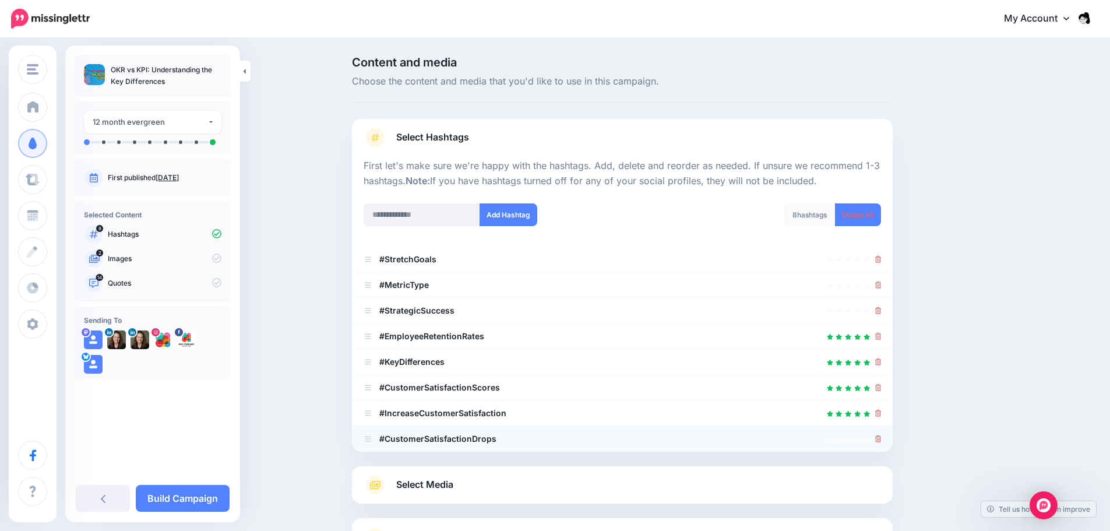
click at [881, 439] on icon at bounding box center [878, 438] width 6 height 7
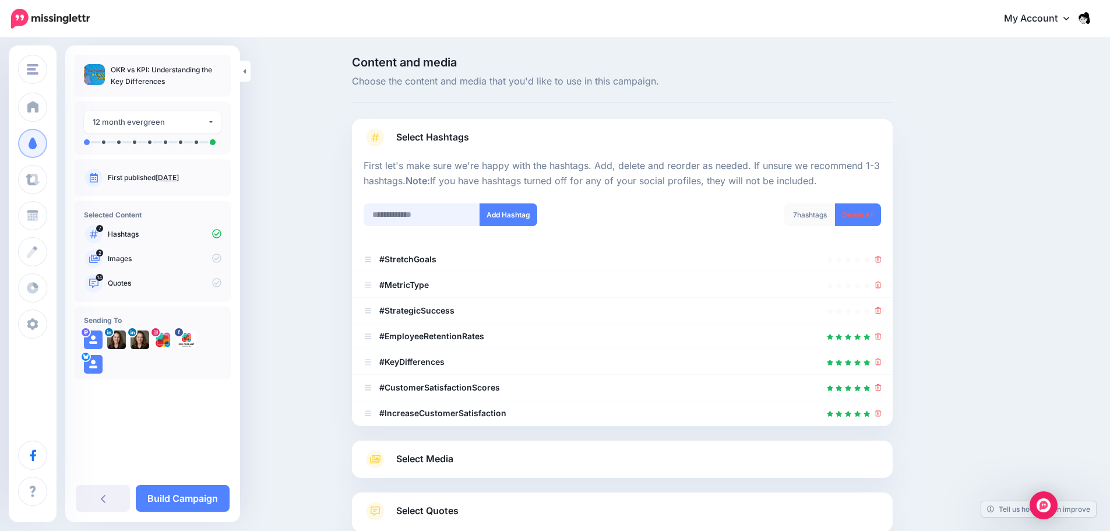
click at [411, 217] on input "text" at bounding box center [421, 214] width 116 height 23
type input "**********"
click at [516, 216] on button "Add Hashtag" at bounding box center [508, 214] width 58 height 23
